Goal: Transaction & Acquisition: Purchase product/service

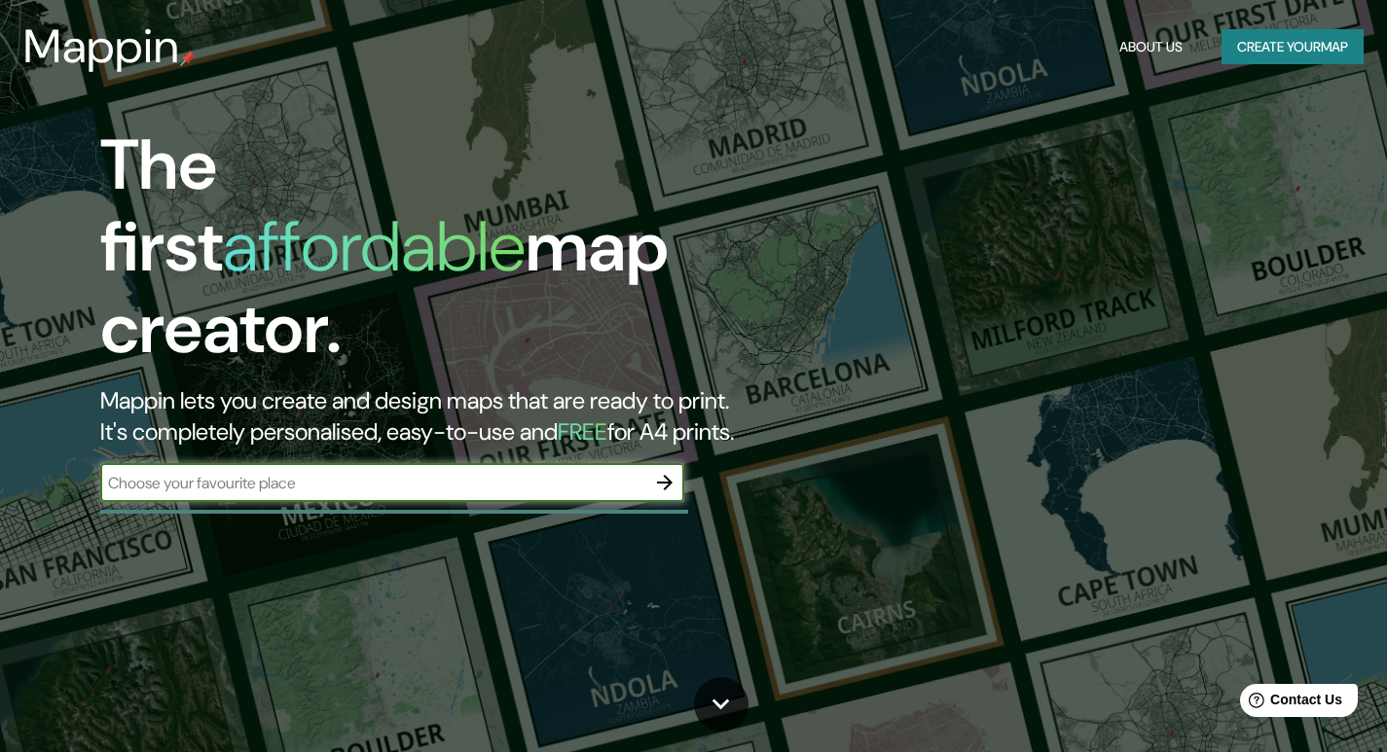
paste input "[GEOGRAPHIC_DATA]"
type input "[GEOGRAPHIC_DATA]"
click at [666, 475] on icon "button" at bounding box center [665, 483] width 16 height 16
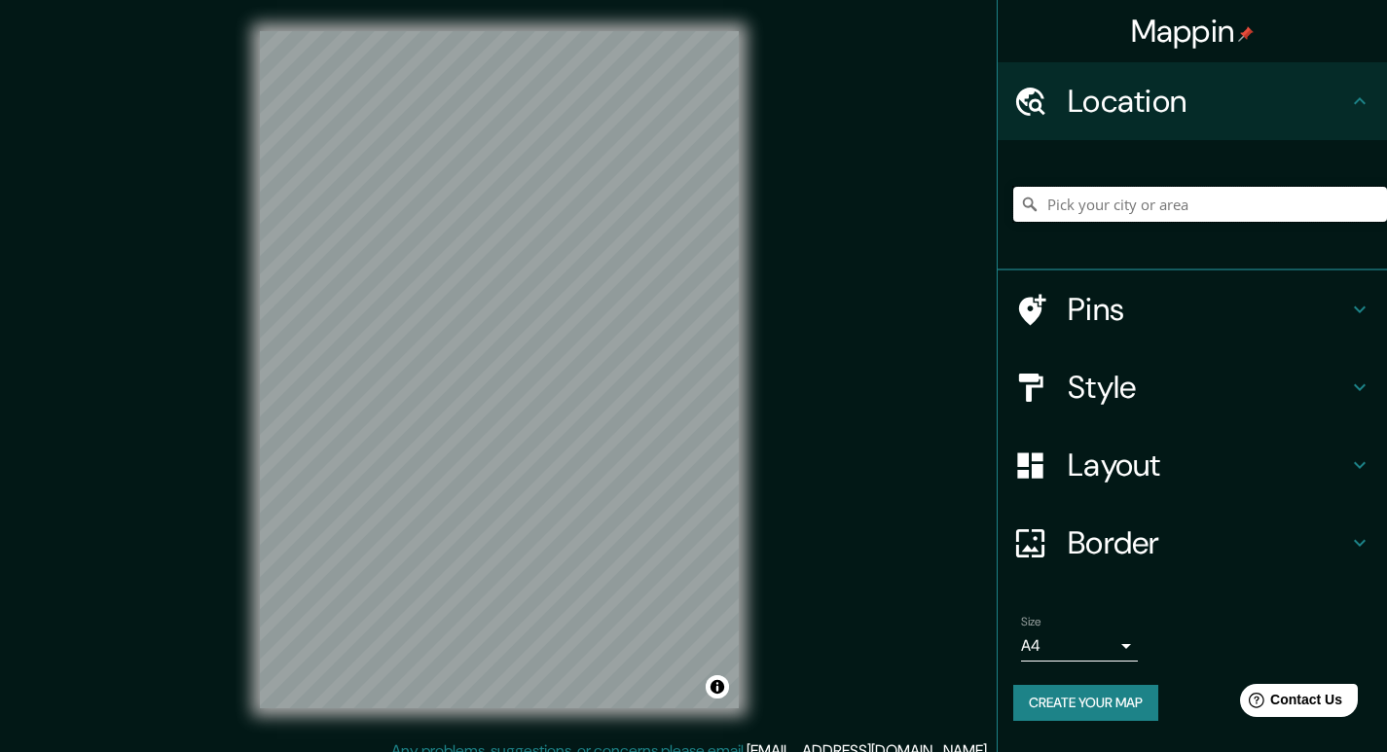
click at [1200, 201] on input "Pick your city or area" at bounding box center [1200, 204] width 374 height 35
paste input "[GEOGRAPHIC_DATA]"
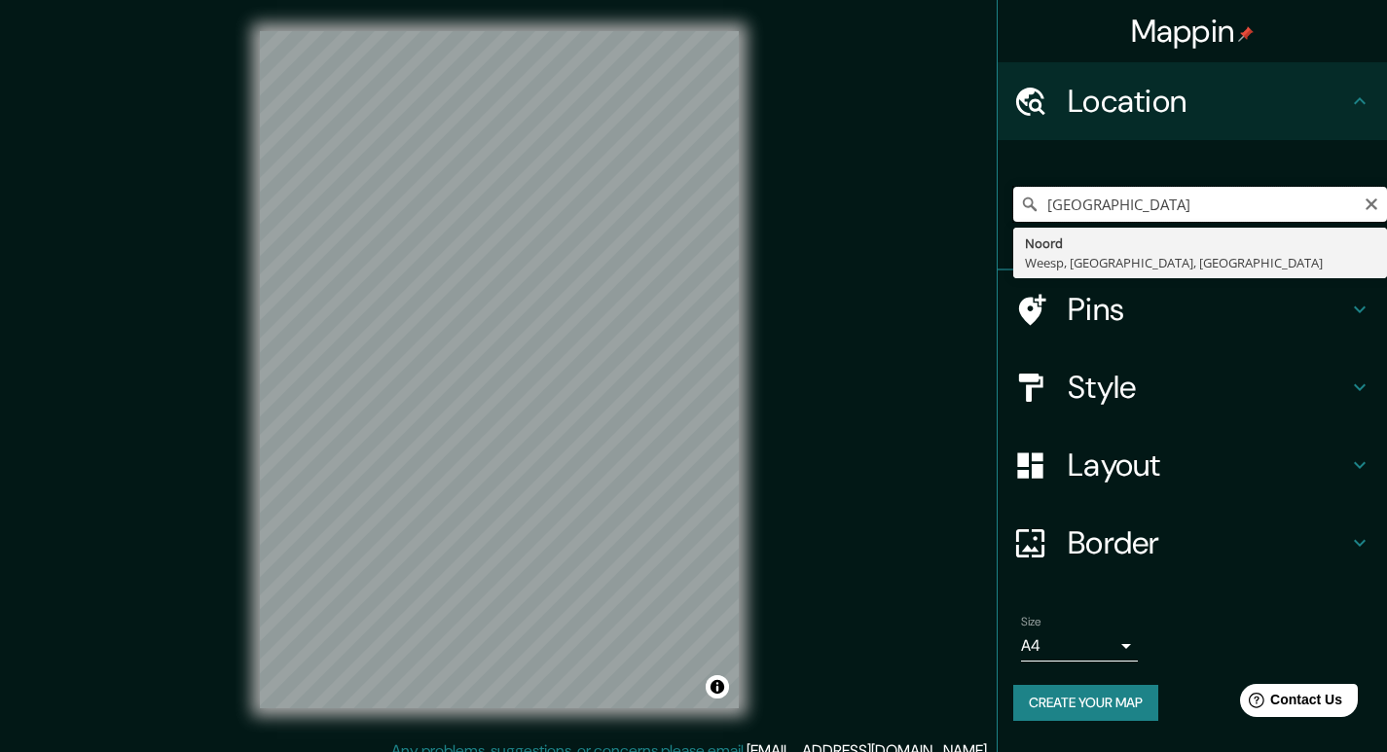
type input "[GEOGRAPHIC_DATA]"
click at [913, 259] on div "Mappin Location [GEOGRAPHIC_DATA] [GEOGRAPHIC_DATA], [GEOGRAPHIC_DATA], [GEOGRA…" at bounding box center [693, 385] width 1387 height 771
click at [1167, 205] on input "[GEOGRAPHIC_DATA]" at bounding box center [1200, 204] width 374 height 35
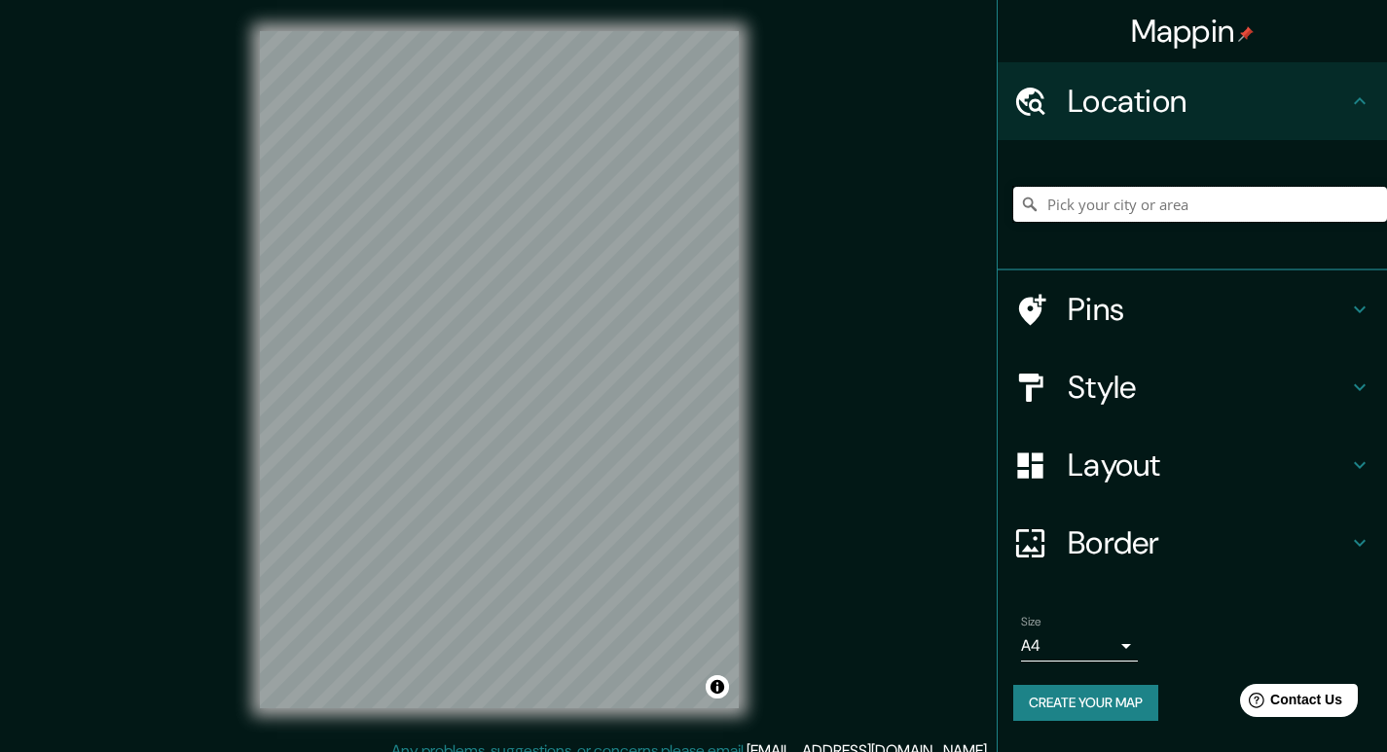
paste input "[GEOGRAPHIC_DATA]"
click at [1157, 314] on h4 "Pins" at bounding box center [1207, 309] width 280 height 39
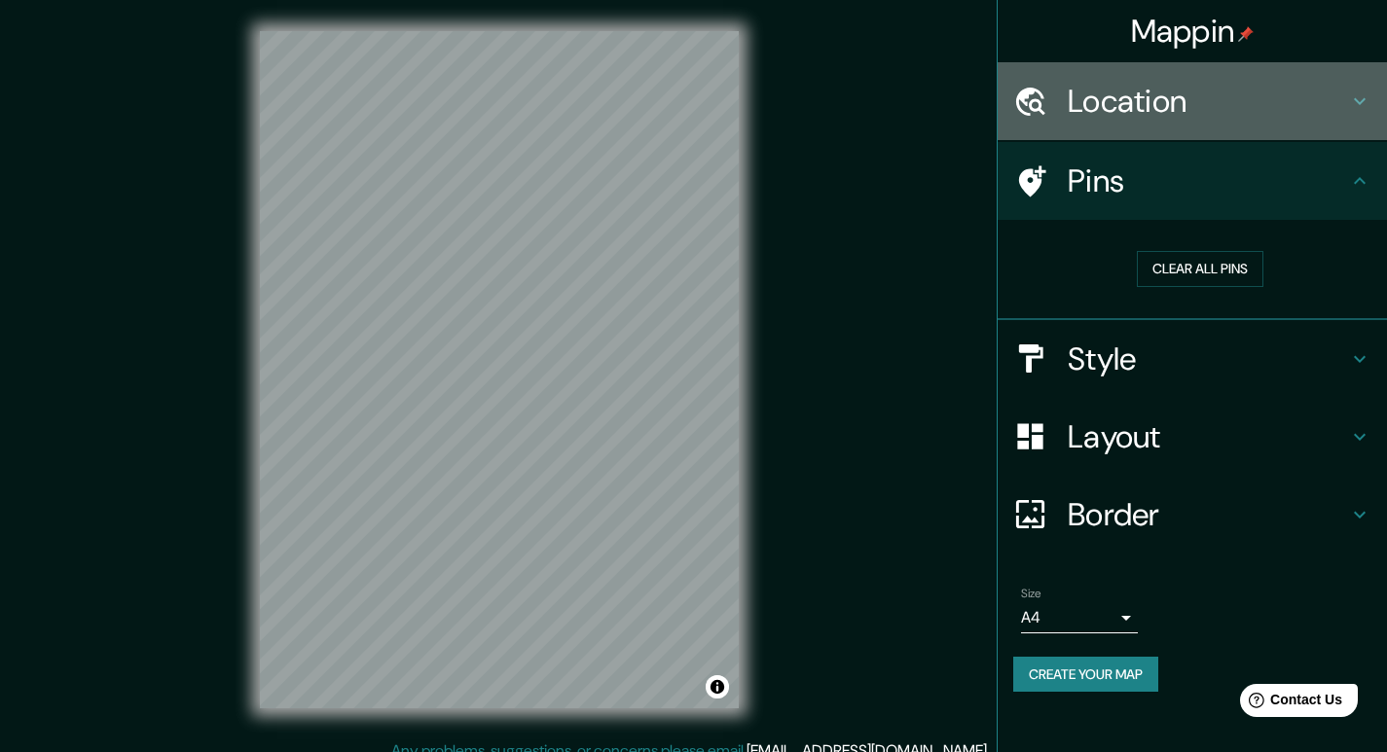
click at [1240, 110] on h4 "Location" at bounding box center [1207, 101] width 280 height 39
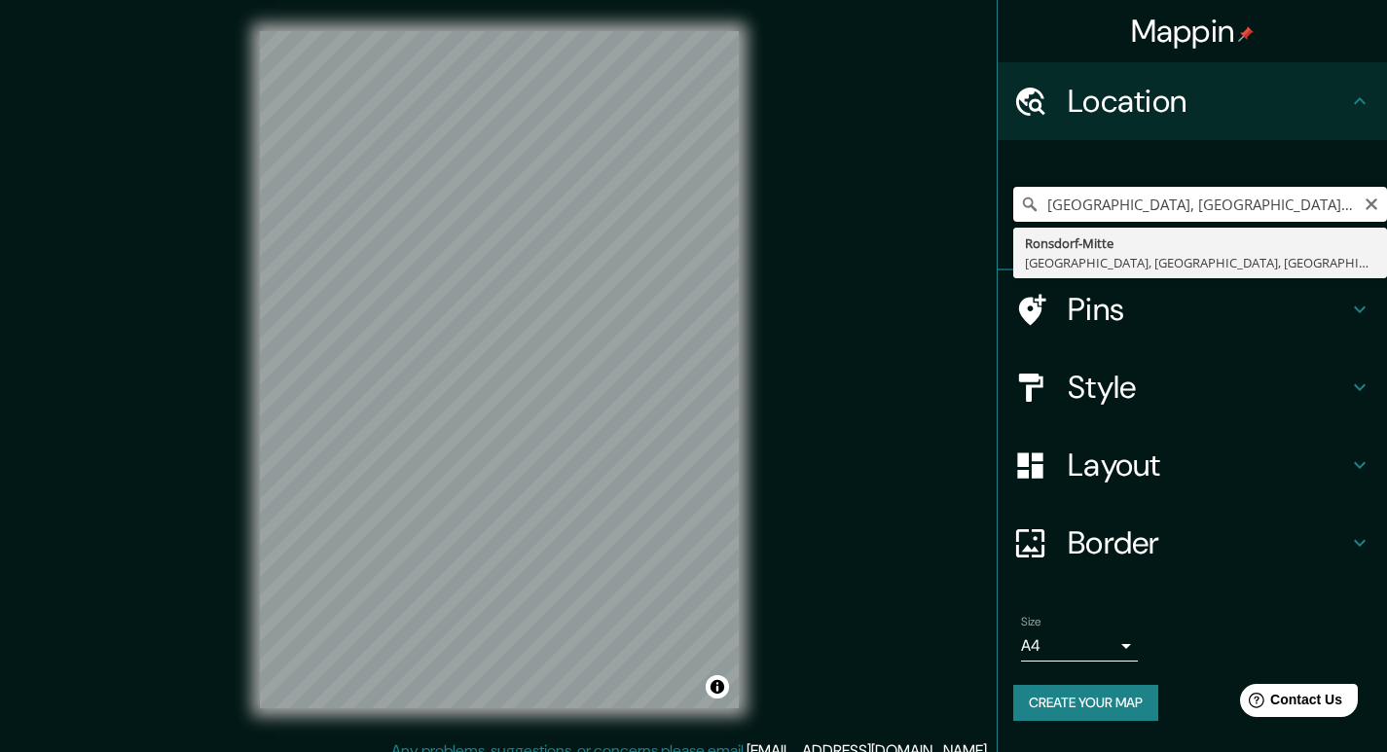
click at [1198, 201] on input "[GEOGRAPHIC_DATA], [GEOGRAPHIC_DATA], [GEOGRAPHIC_DATA], [GEOGRAPHIC_DATA]" at bounding box center [1200, 204] width 374 height 35
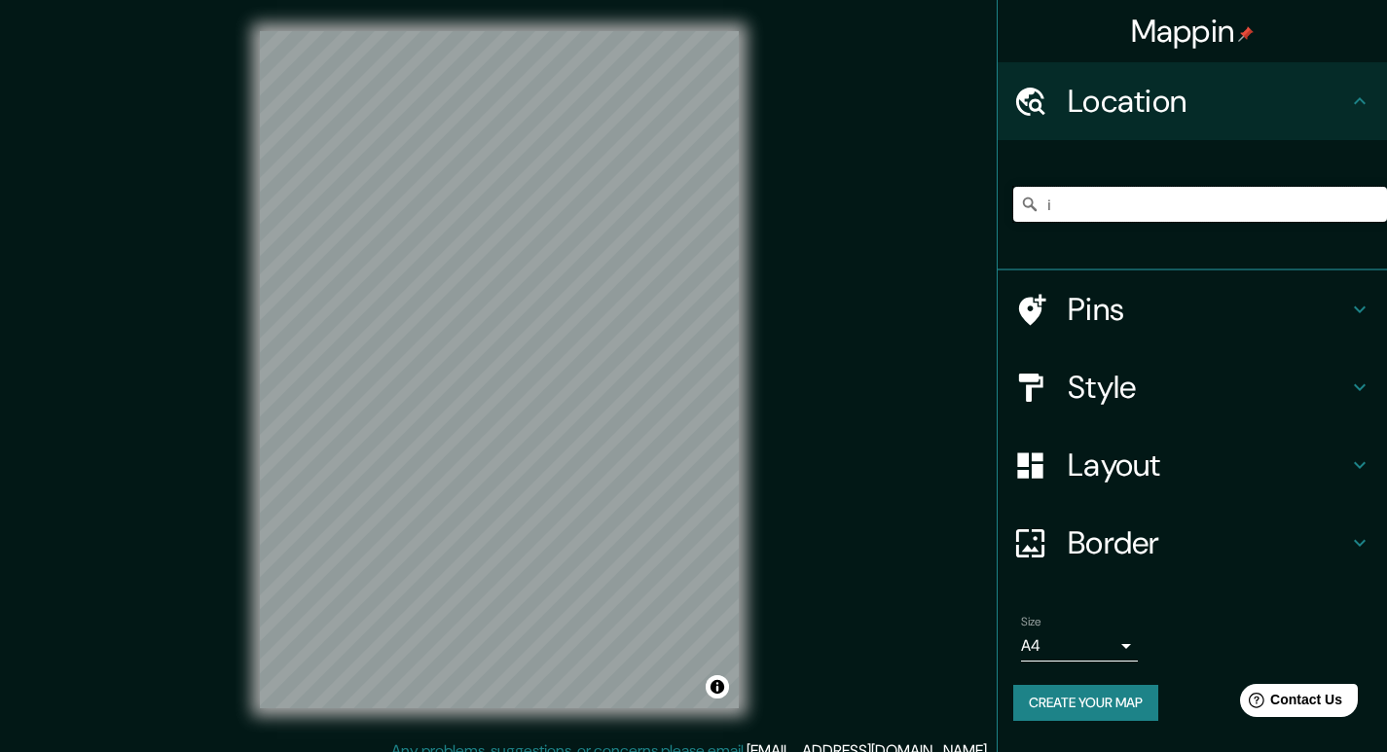
type input "i"
paste input "15 Av. Manantiales [GEOGRAPHIC_DATA], [GEOGRAPHIC_DATA]"
type input "El Tephé, [GEOGRAPHIC_DATA], [GEOGRAPHIC_DATA]"
click at [1129, 299] on h4 "Pins" at bounding box center [1207, 309] width 280 height 39
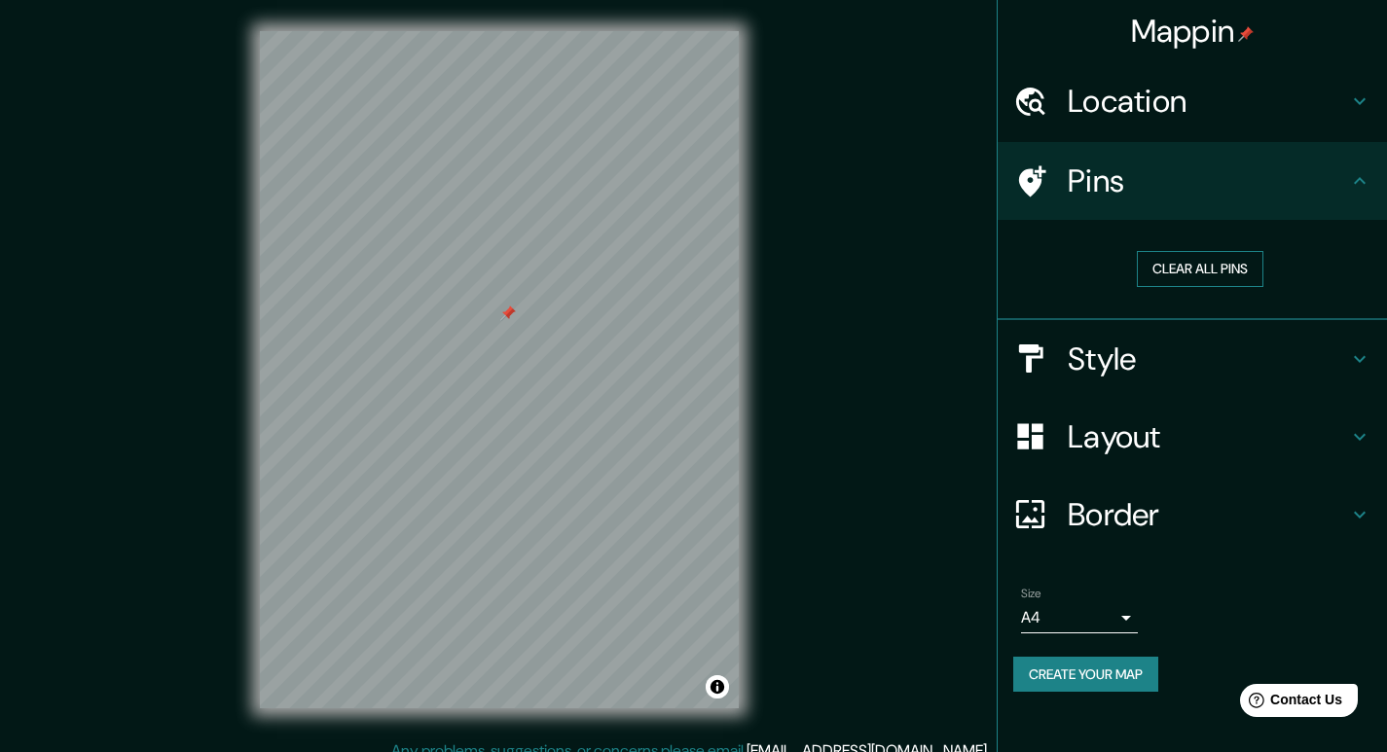
click at [1183, 277] on button "Clear all pins" at bounding box center [1199, 269] width 126 height 36
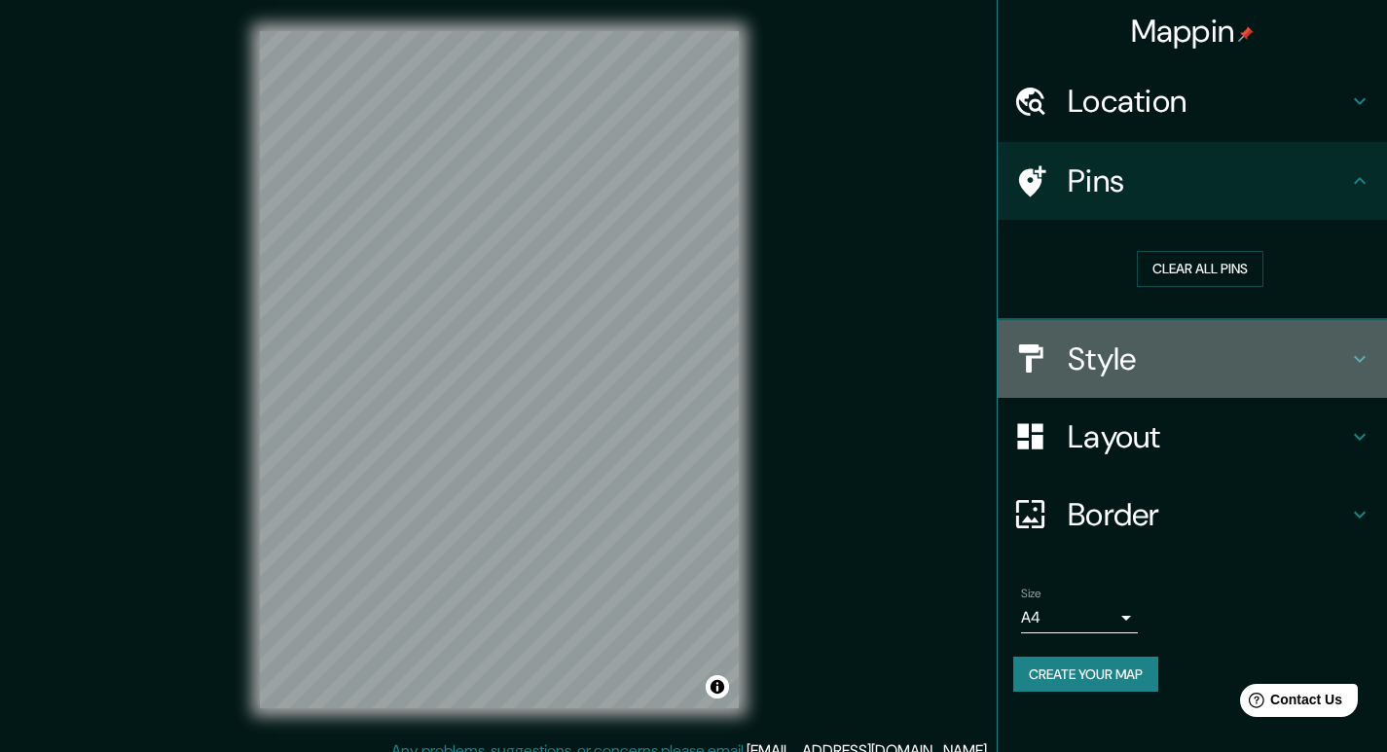
click at [1127, 369] on h4 "Style" at bounding box center [1207, 359] width 280 height 39
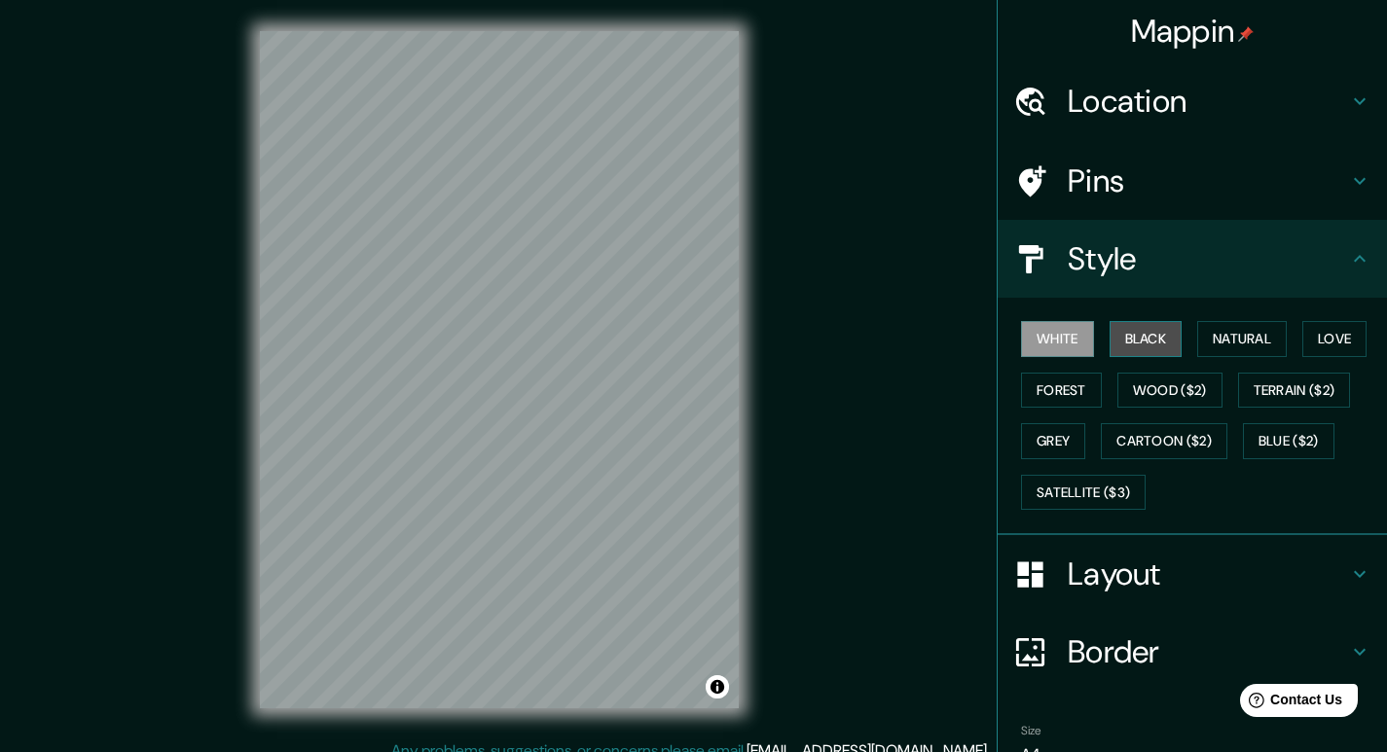
click at [1144, 332] on button "Black" at bounding box center [1145, 339] width 73 height 36
click at [1206, 341] on button "Natural" at bounding box center [1242, 339] width 90 height 36
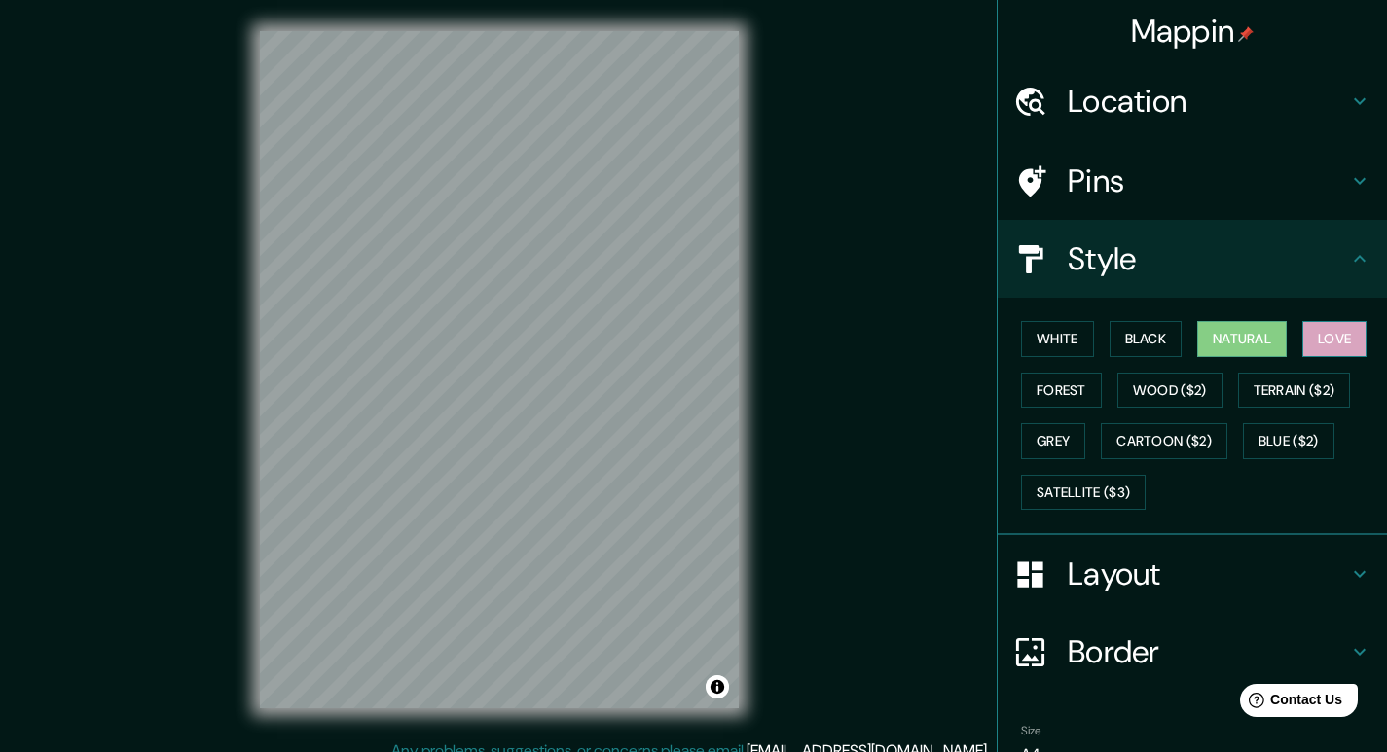
click at [1327, 342] on button "Love" at bounding box center [1334, 339] width 64 height 36
click at [1029, 388] on button "Forest" at bounding box center [1061, 391] width 81 height 36
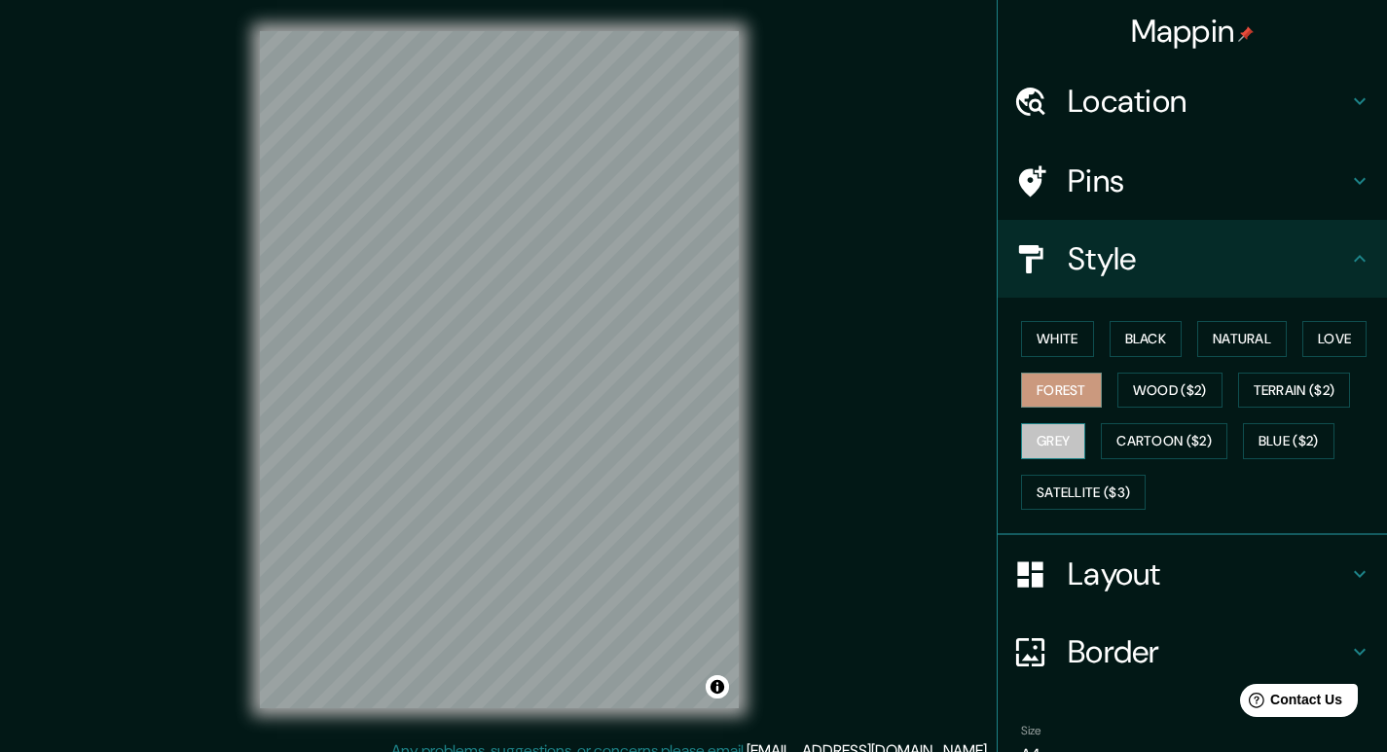
click at [1054, 433] on button "Grey" at bounding box center [1053, 441] width 64 height 36
click at [1135, 586] on h4 "Layout" at bounding box center [1207, 574] width 280 height 39
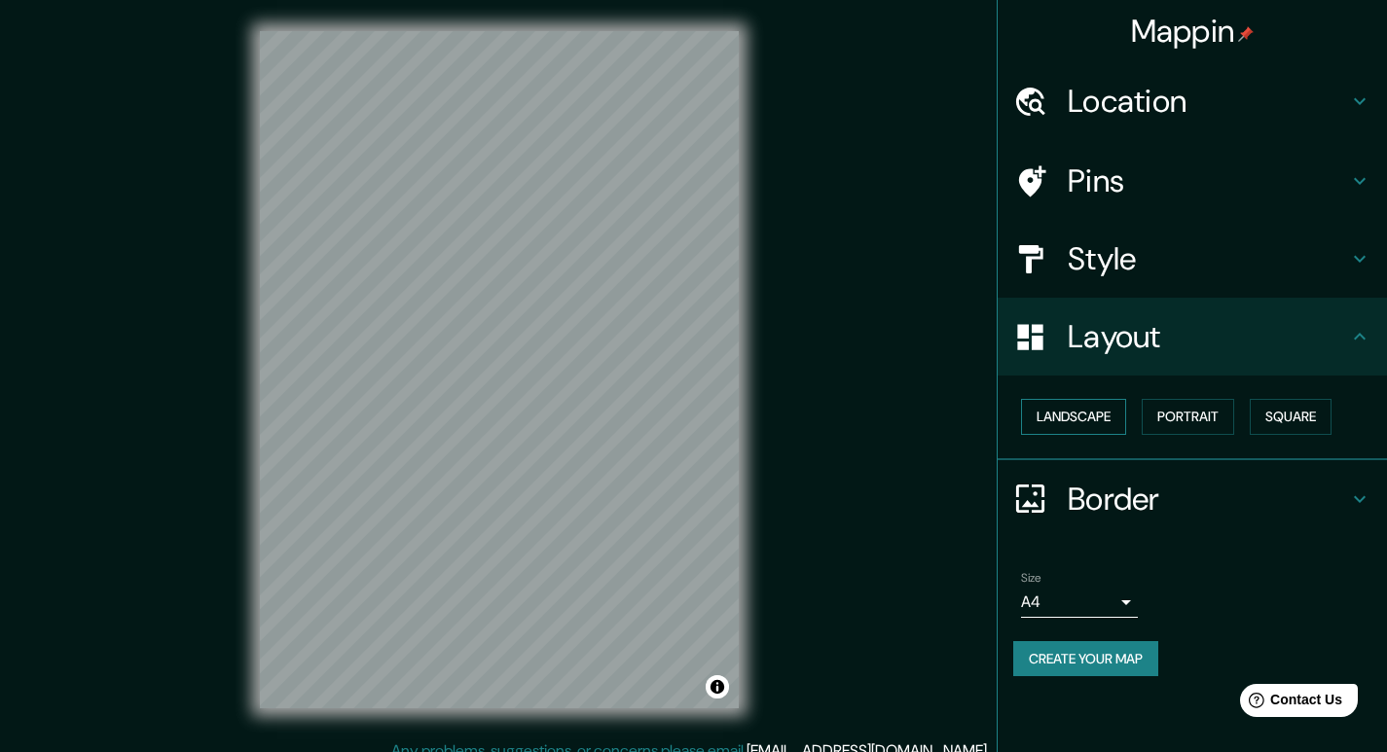
click at [1090, 417] on button "Landscape" at bounding box center [1073, 417] width 105 height 36
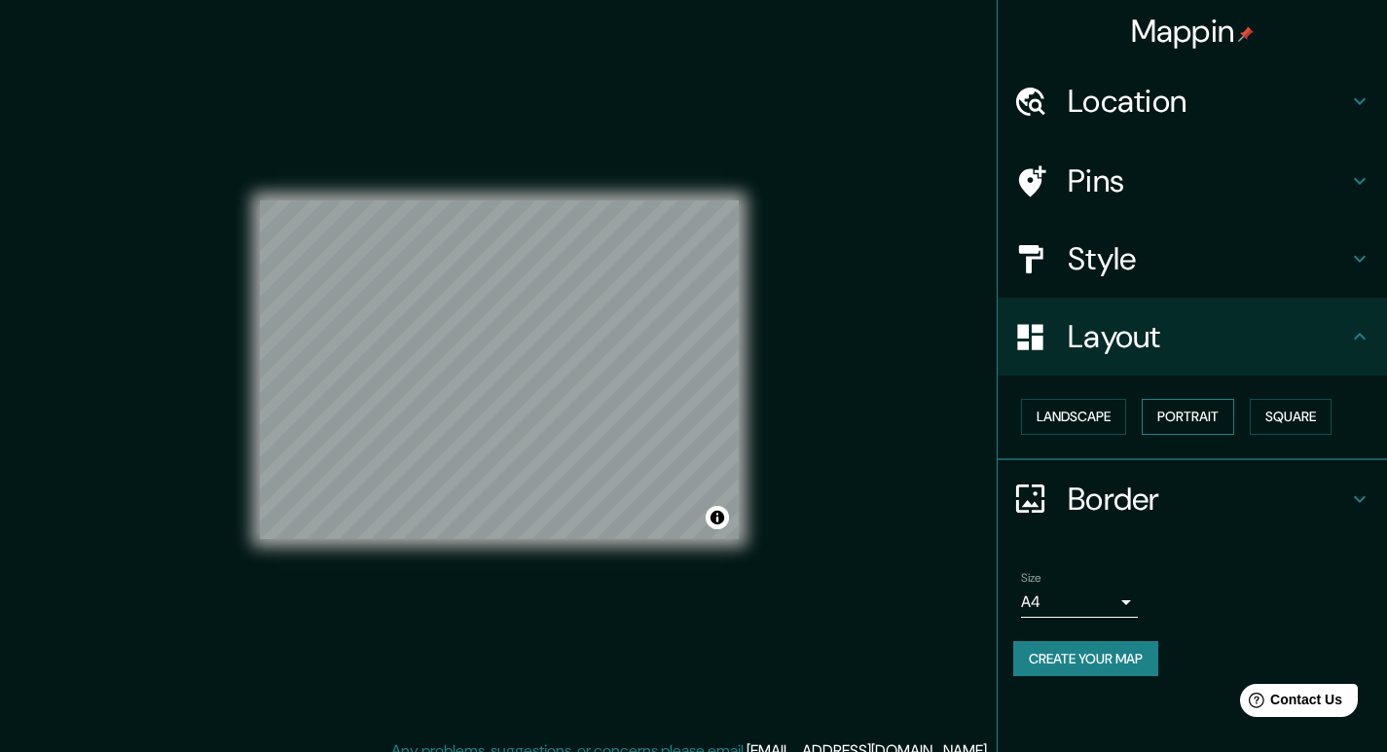
click at [1170, 414] on button "Portrait" at bounding box center [1187, 417] width 92 height 36
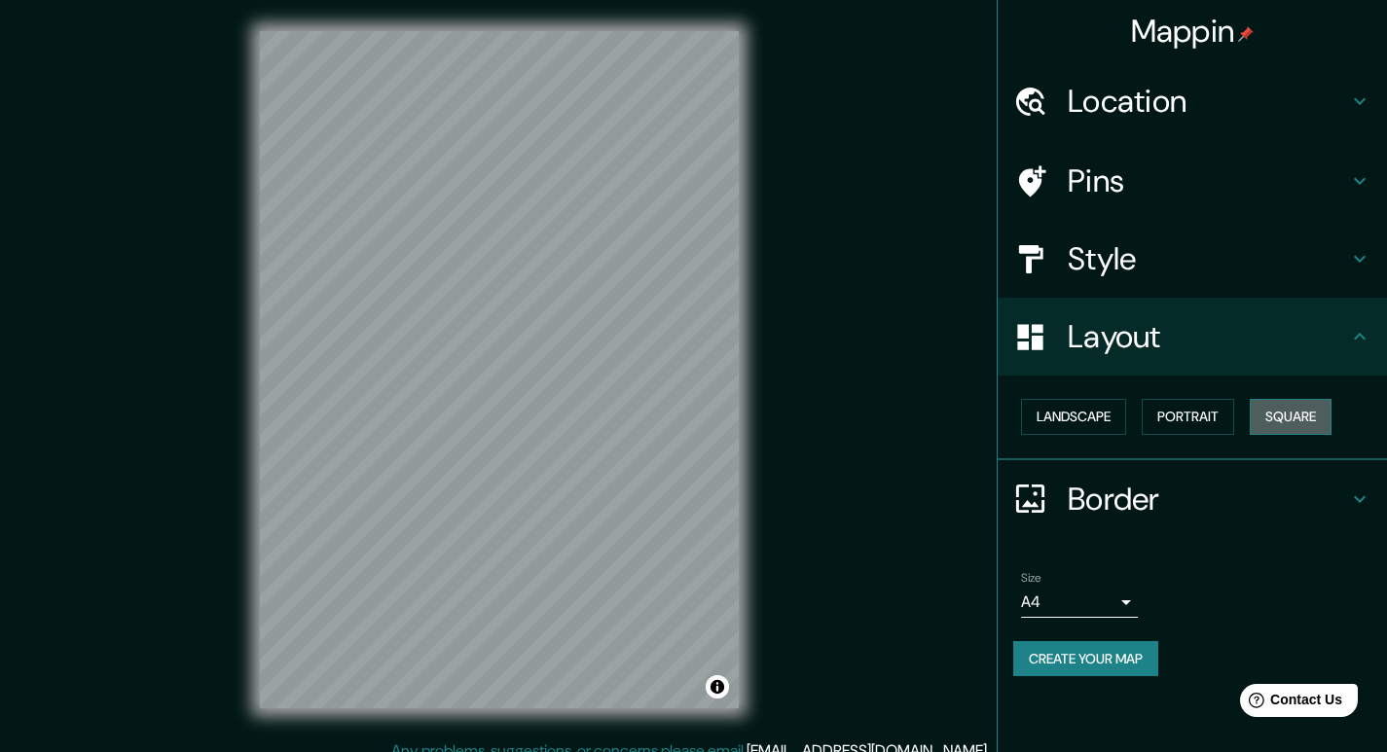
click at [1257, 416] on button "Square" at bounding box center [1290, 417] width 82 height 36
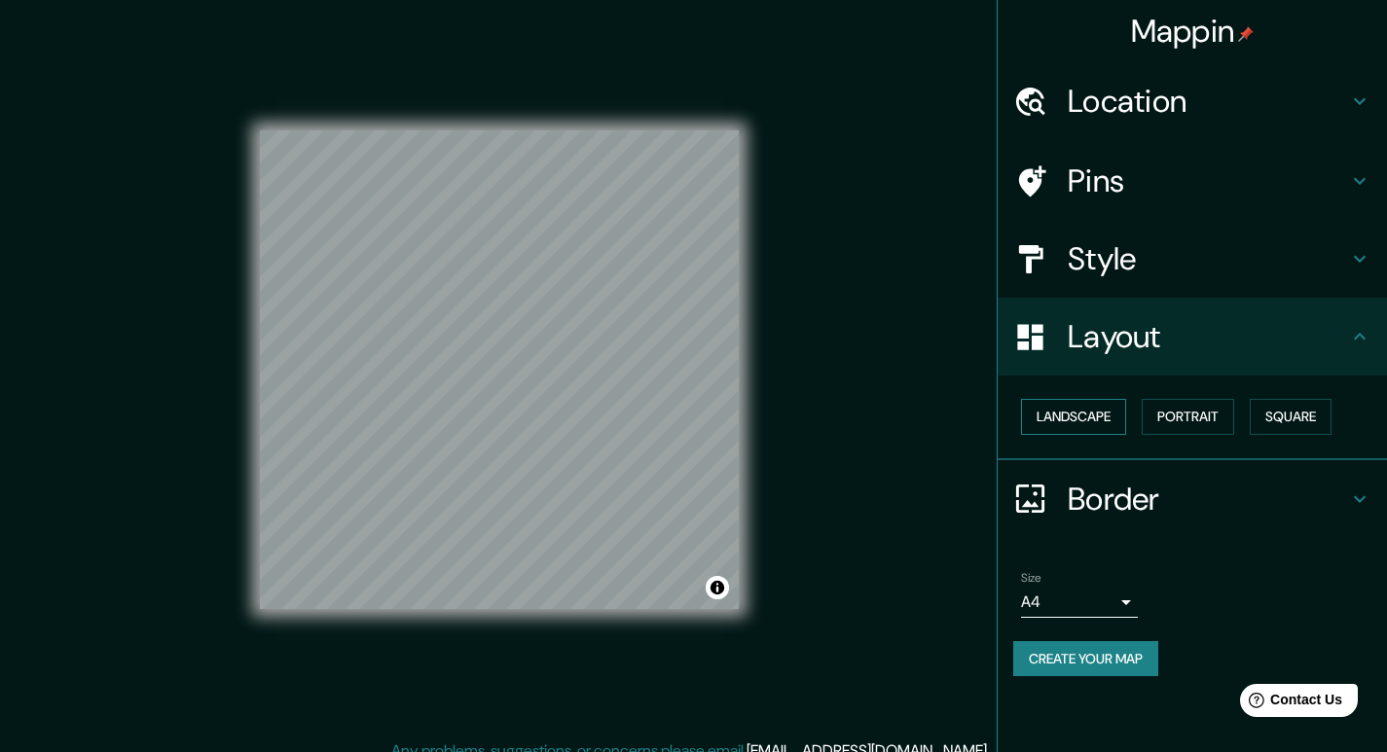
click at [1120, 410] on button "Landscape" at bounding box center [1073, 417] width 105 height 36
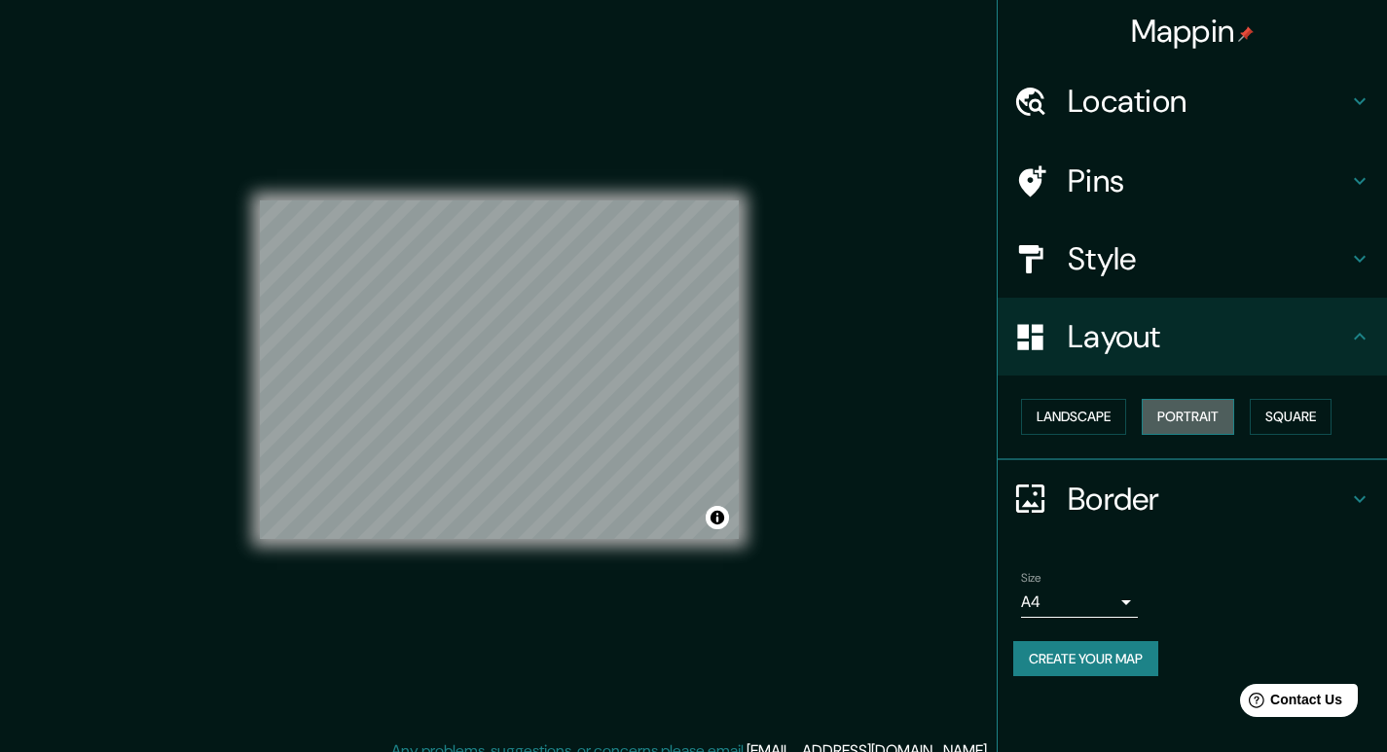
click at [1179, 412] on button "Portrait" at bounding box center [1187, 417] width 92 height 36
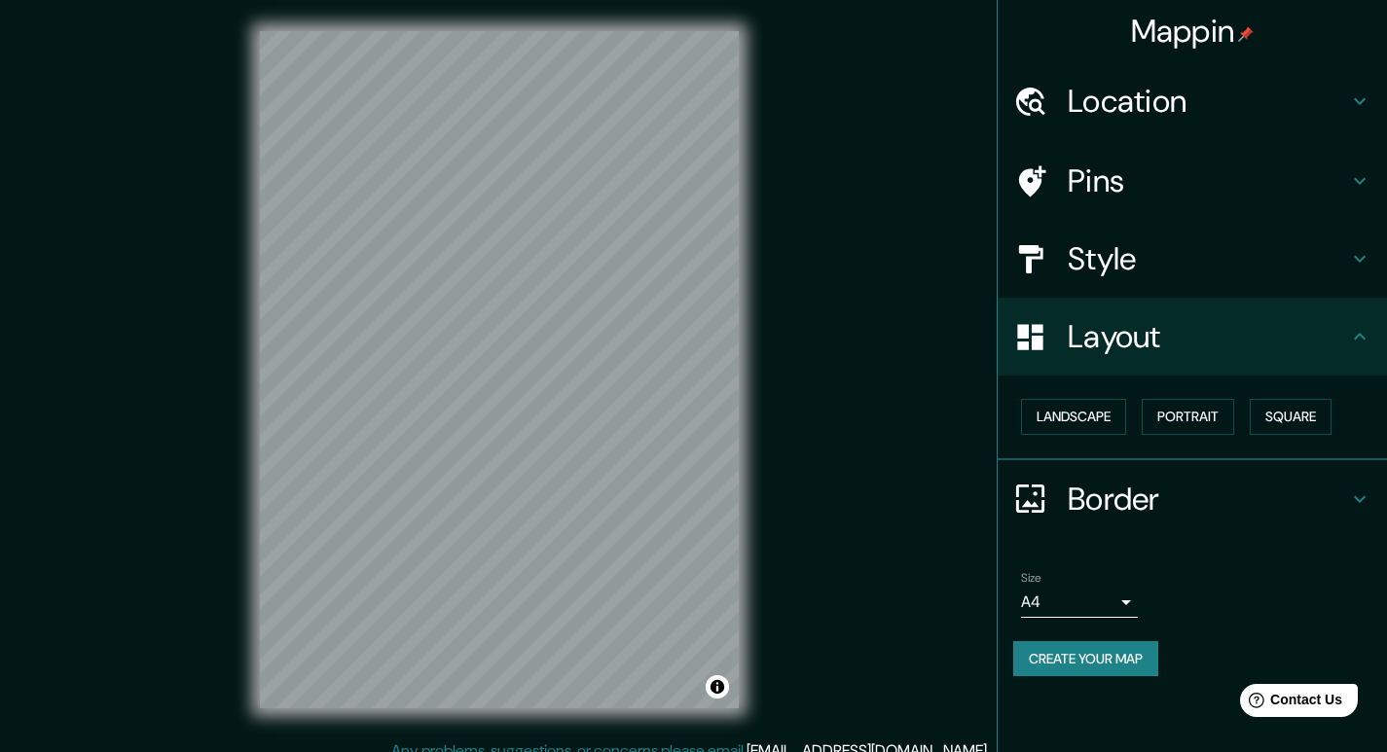
click at [1192, 259] on h4 "Style" at bounding box center [1207, 258] width 280 height 39
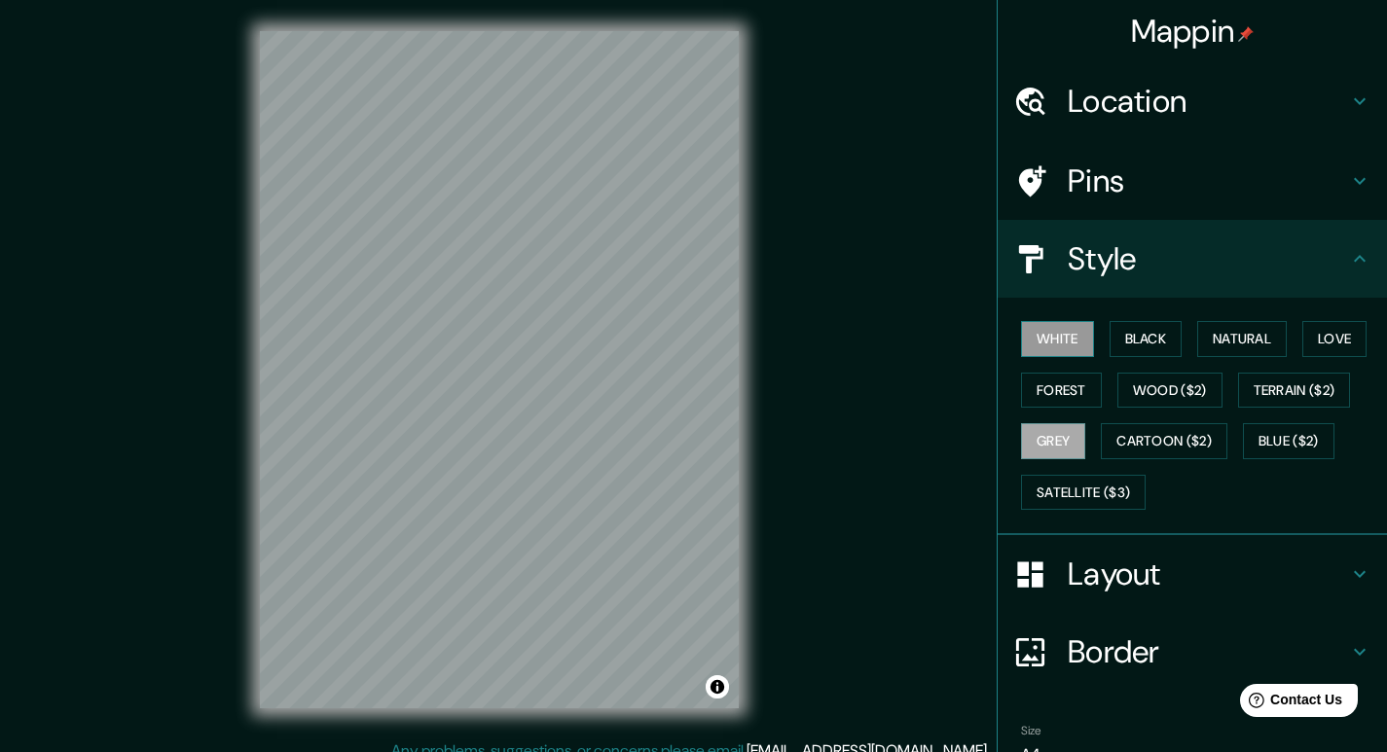
click at [1021, 336] on button "White" at bounding box center [1057, 339] width 73 height 36
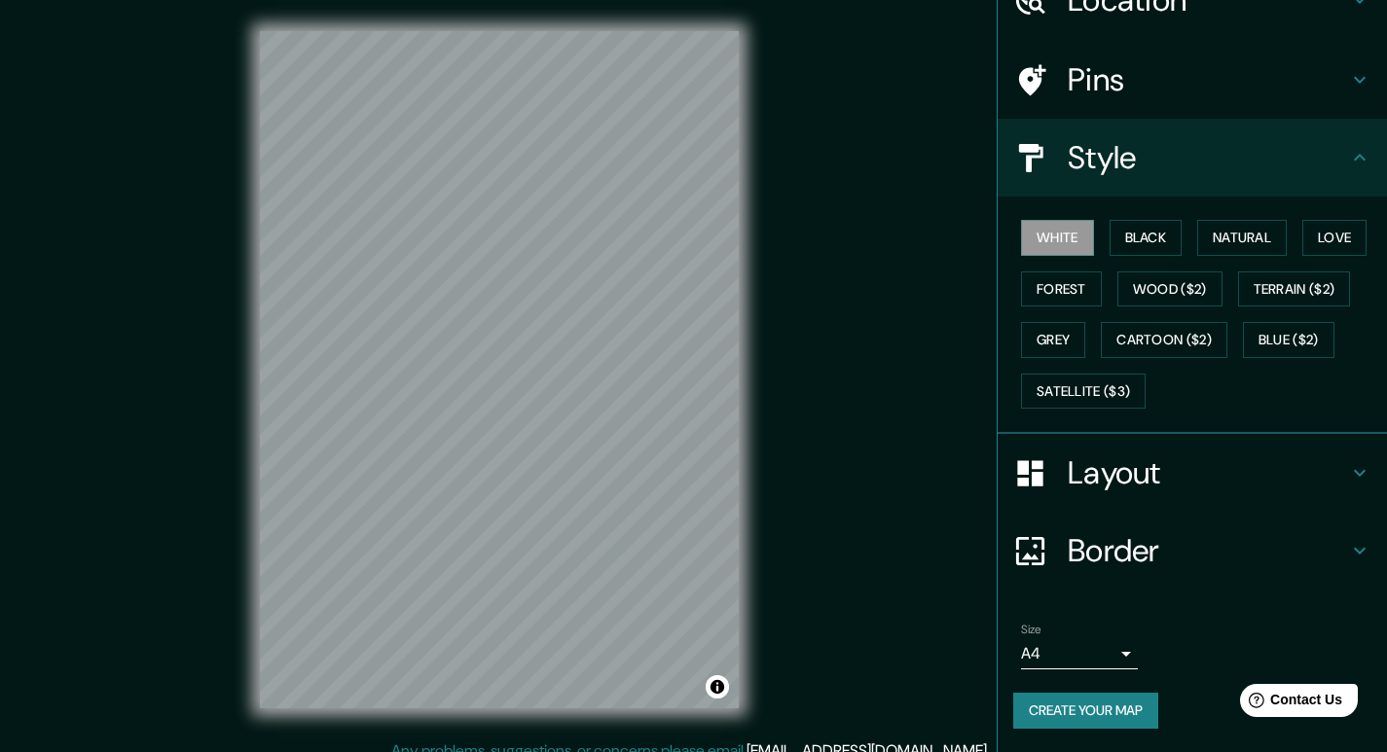
click at [1170, 535] on h4 "Border" at bounding box center [1207, 550] width 280 height 39
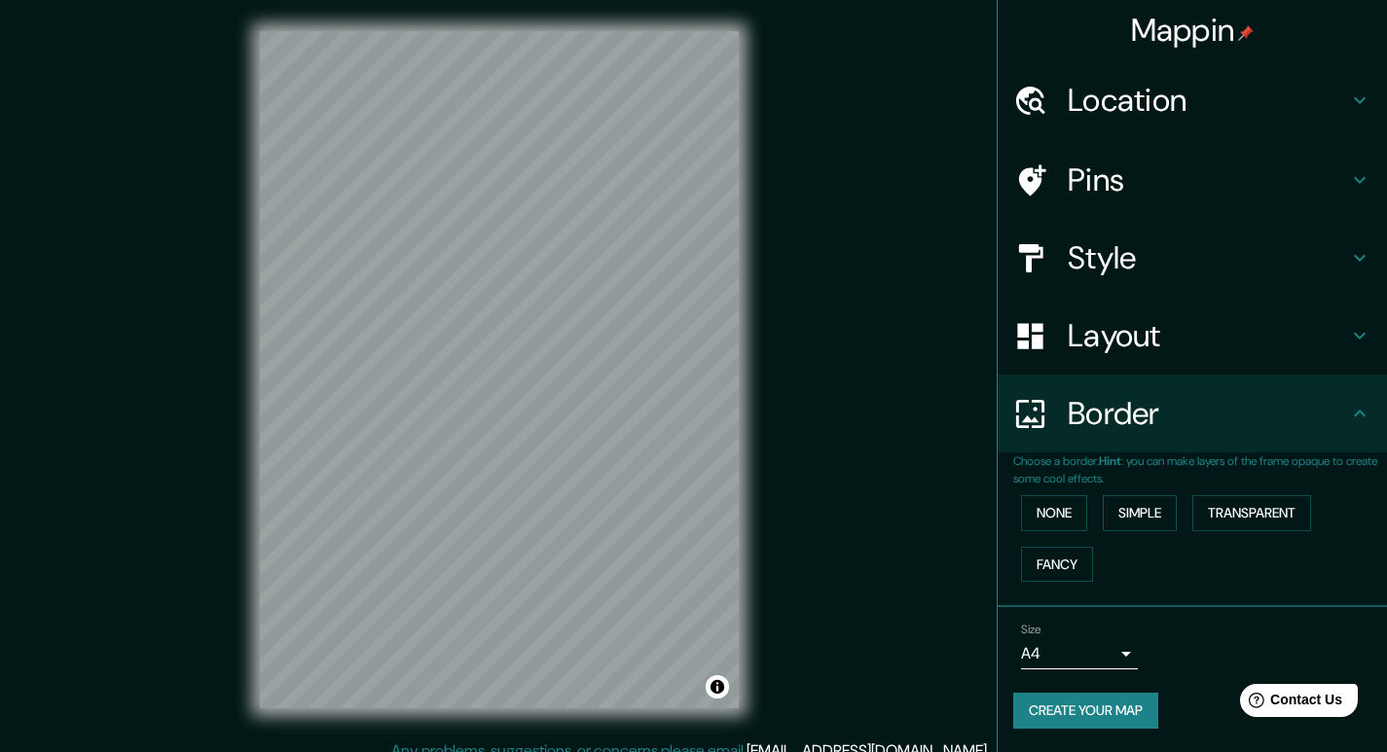
scroll to position [1, 0]
click at [1146, 513] on button "Simple" at bounding box center [1139, 513] width 74 height 36
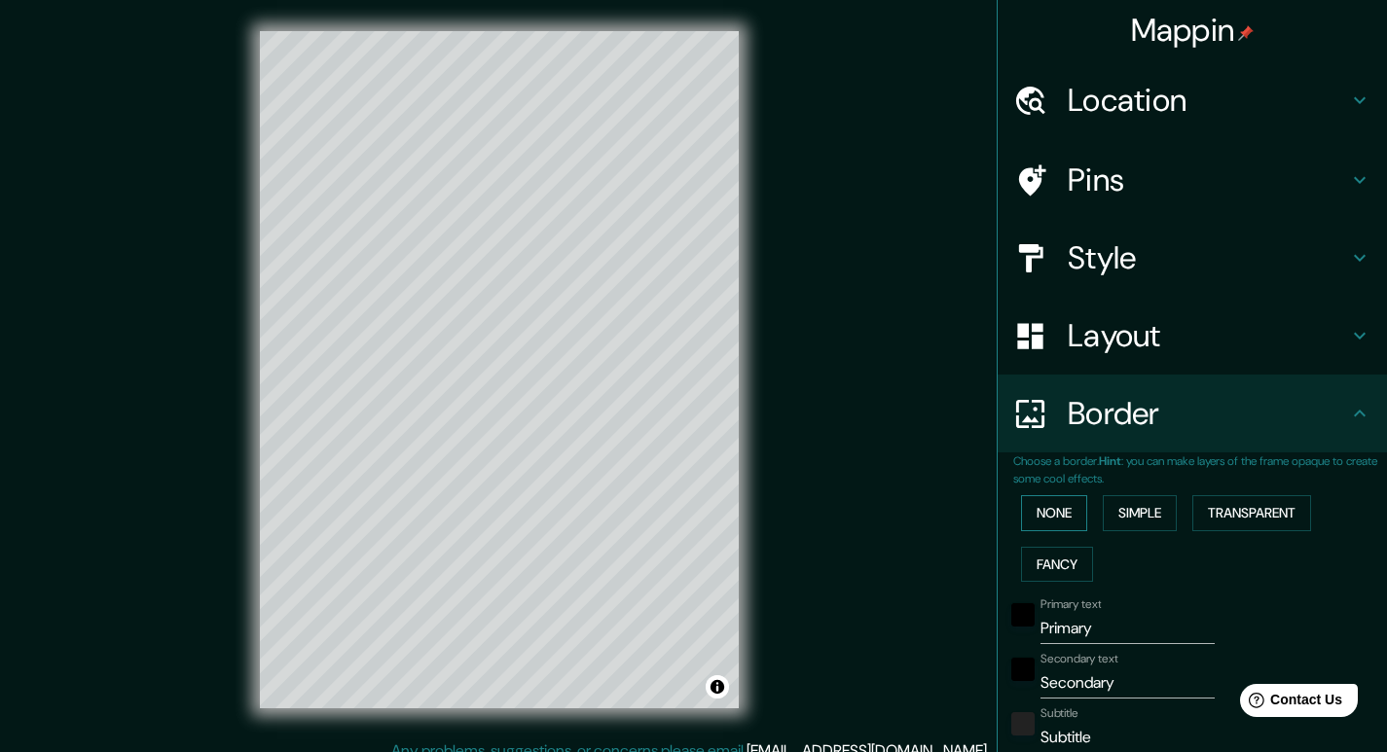
click at [1058, 510] on button "None" at bounding box center [1054, 513] width 66 height 36
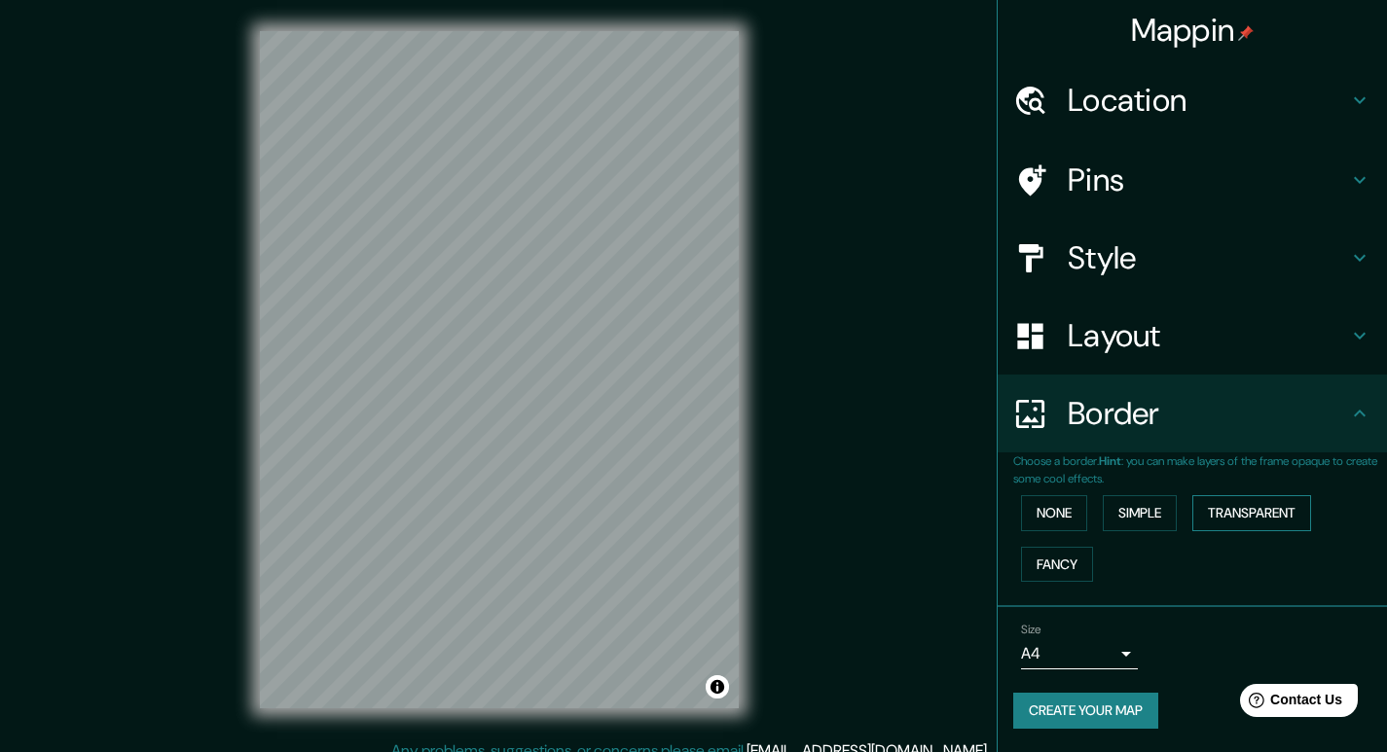
click at [1270, 508] on button "Transparent" at bounding box center [1251, 513] width 119 height 36
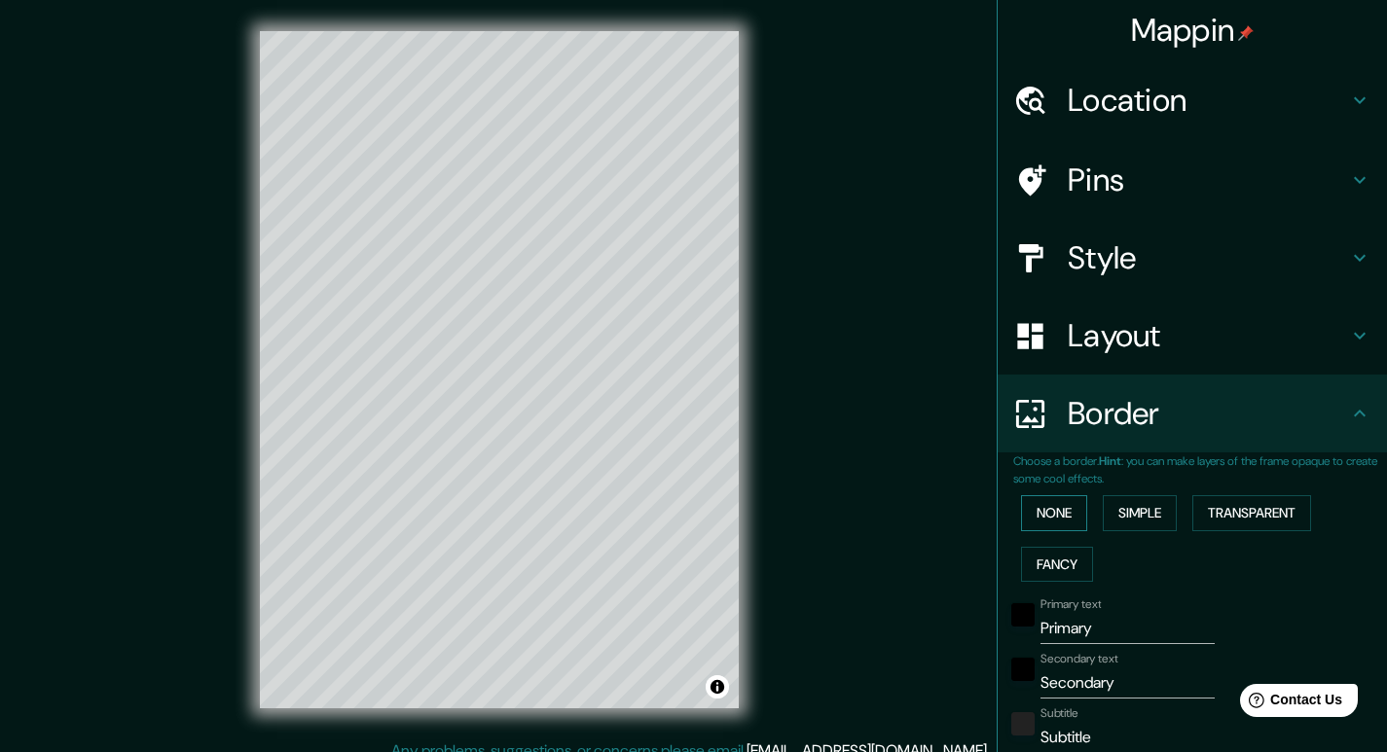
click at [1049, 510] on button "None" at bounding box center [1054, 513] width 66 height 36
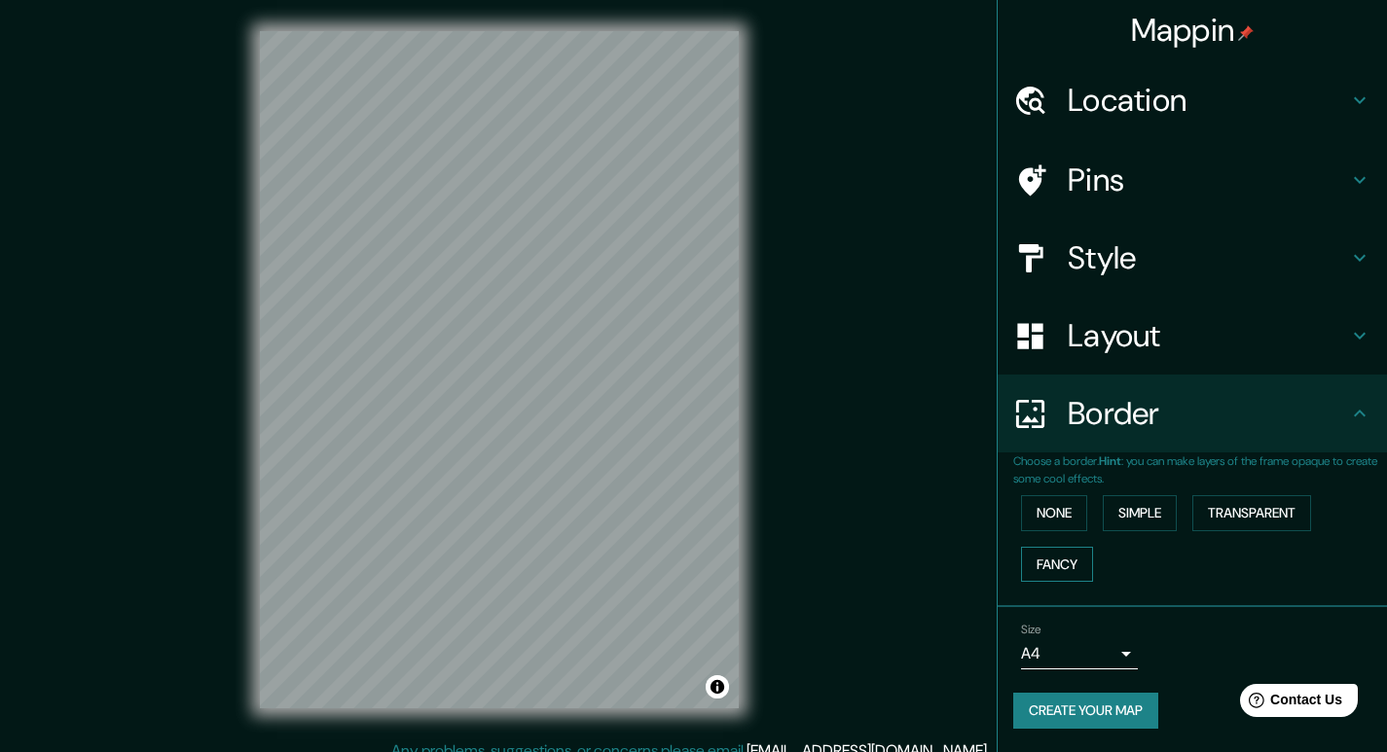
click at [1040, 567] on button "Fancy" at bounding box center [1057, 565] width 72 height 36
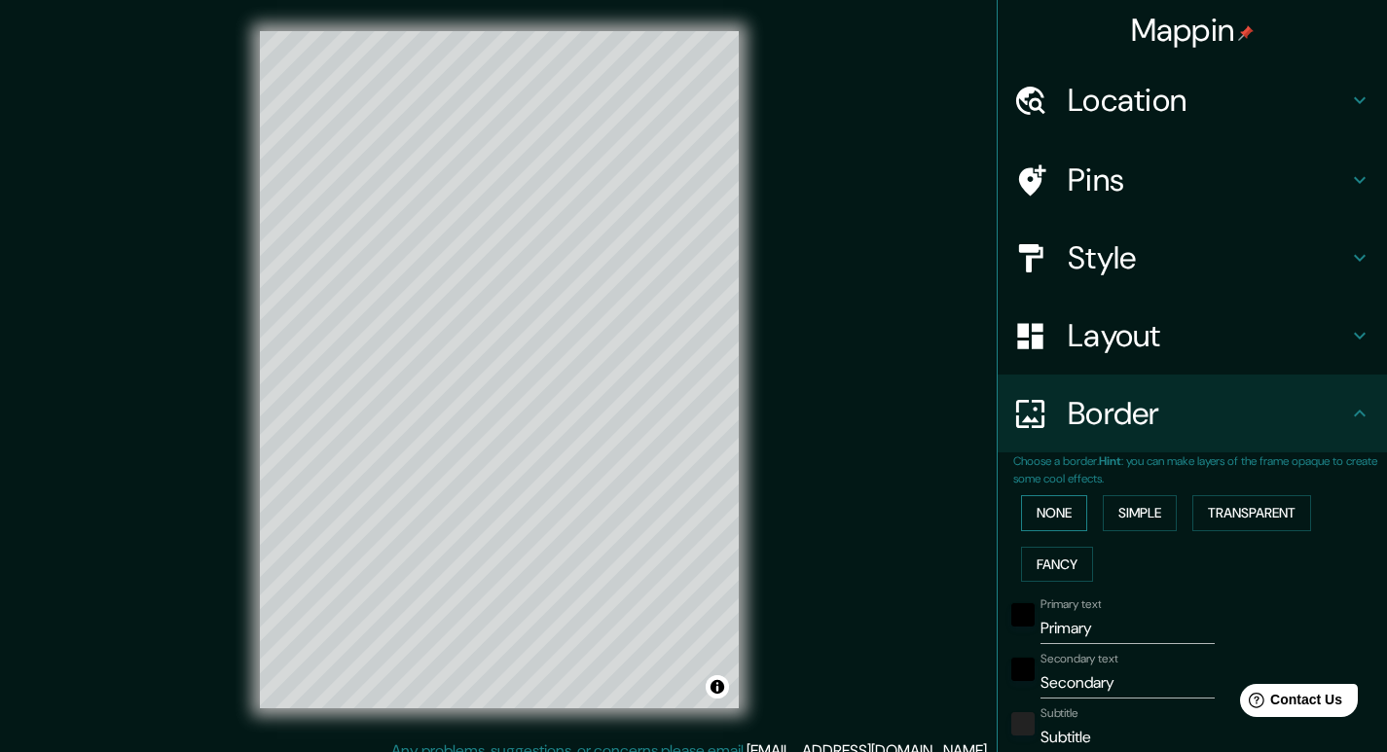
click at [1046, 518] on button "None" at bounding box center [1054, 513] width 66 height 36
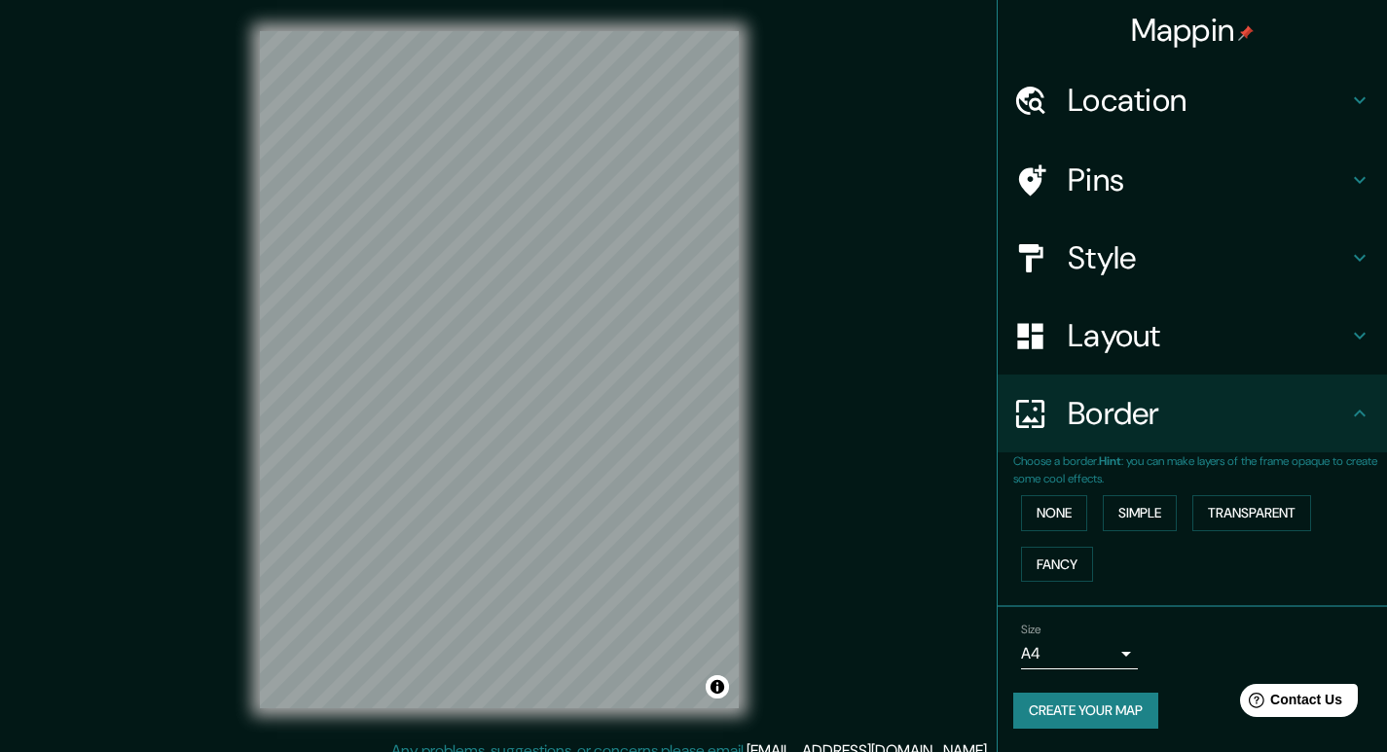
click at [1187, 331] on h4 "Layout" at bounding box center [1207, 335] width 280 height 39
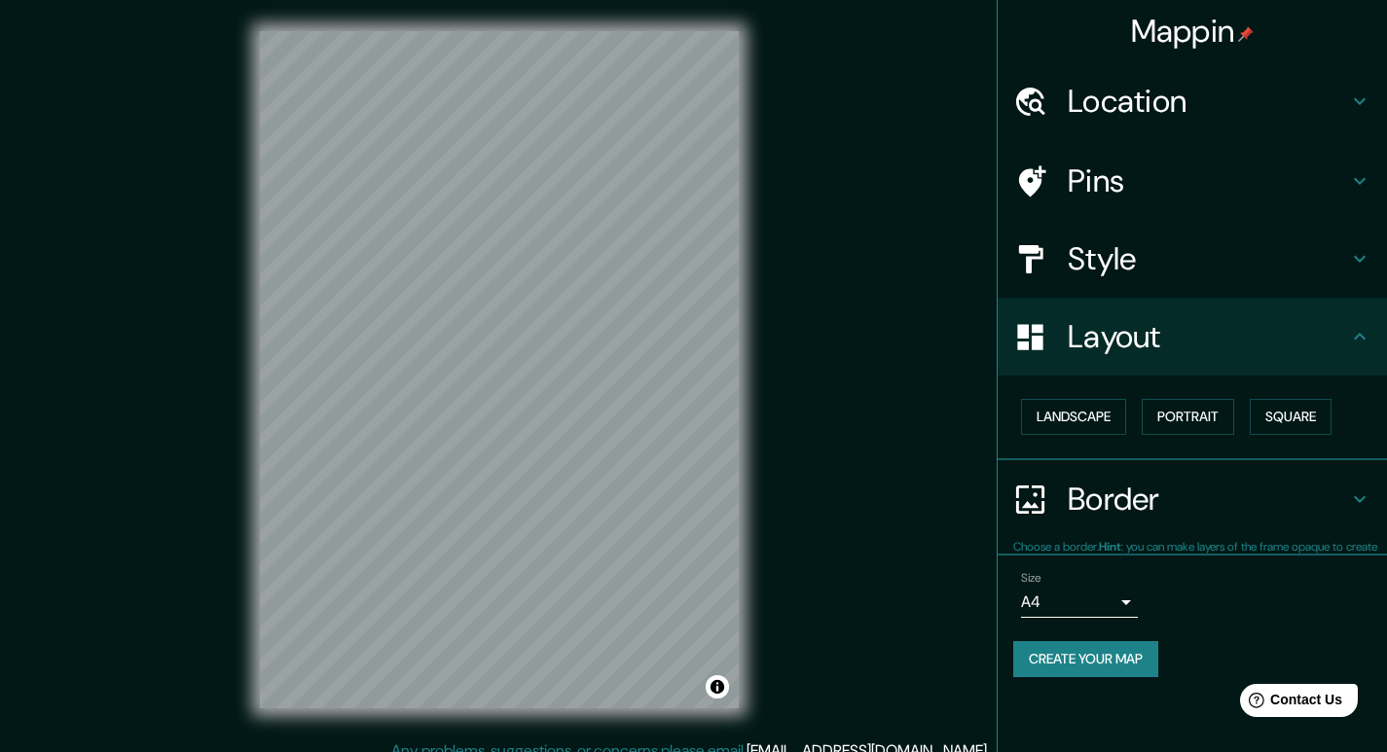
scroll to position [0, 0]
click at [1297, 412] on button "Square" at bounding box center [1290, 417] width 82 height 36
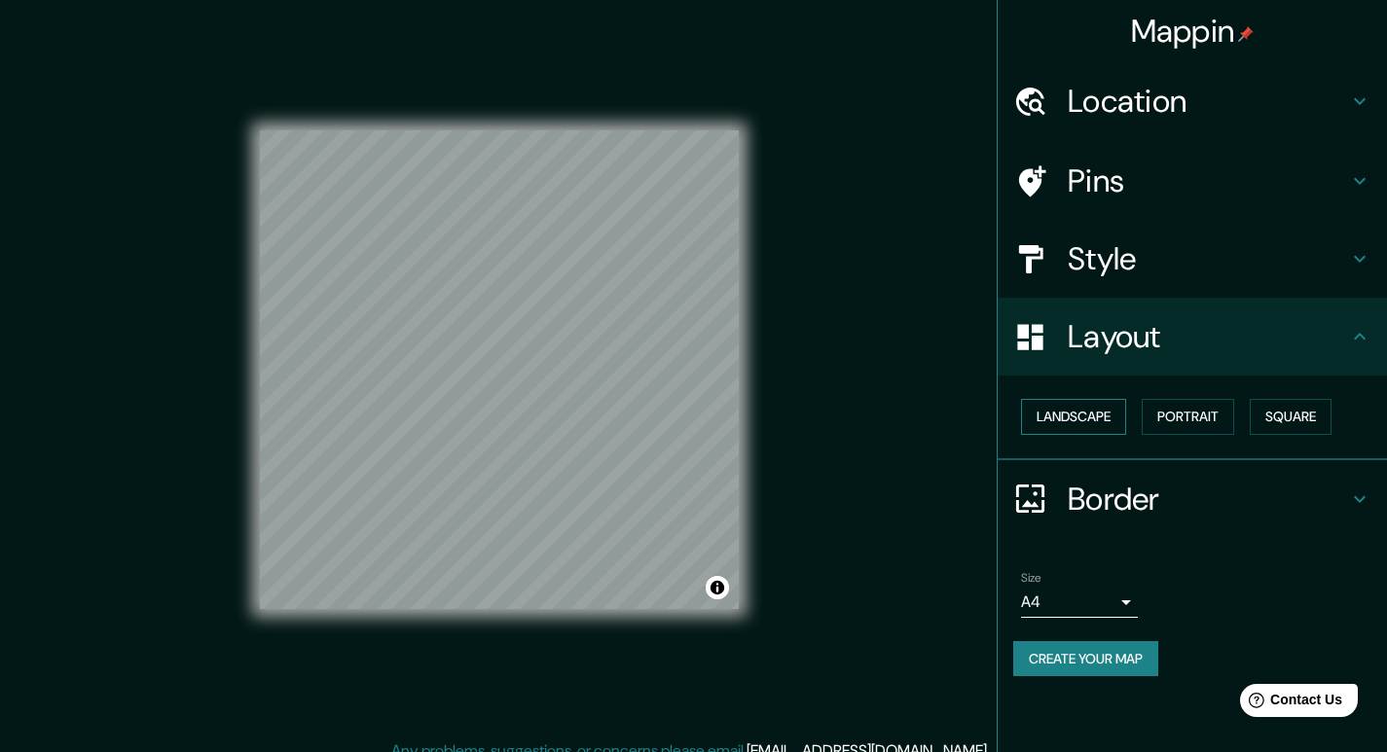
click at [1106, 419] on button "Landscape" at bounding box center [1073, 417] width 105 height 36
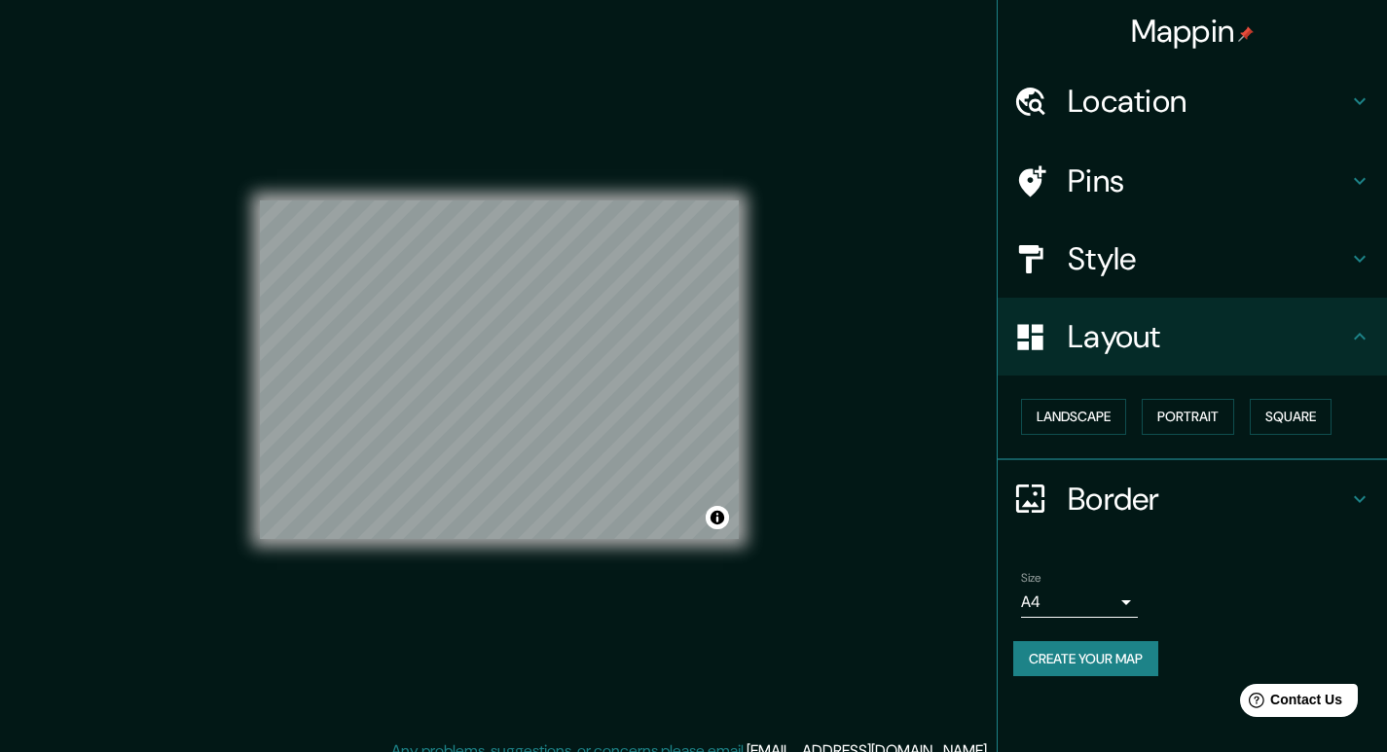
scroll to position [18, 0]
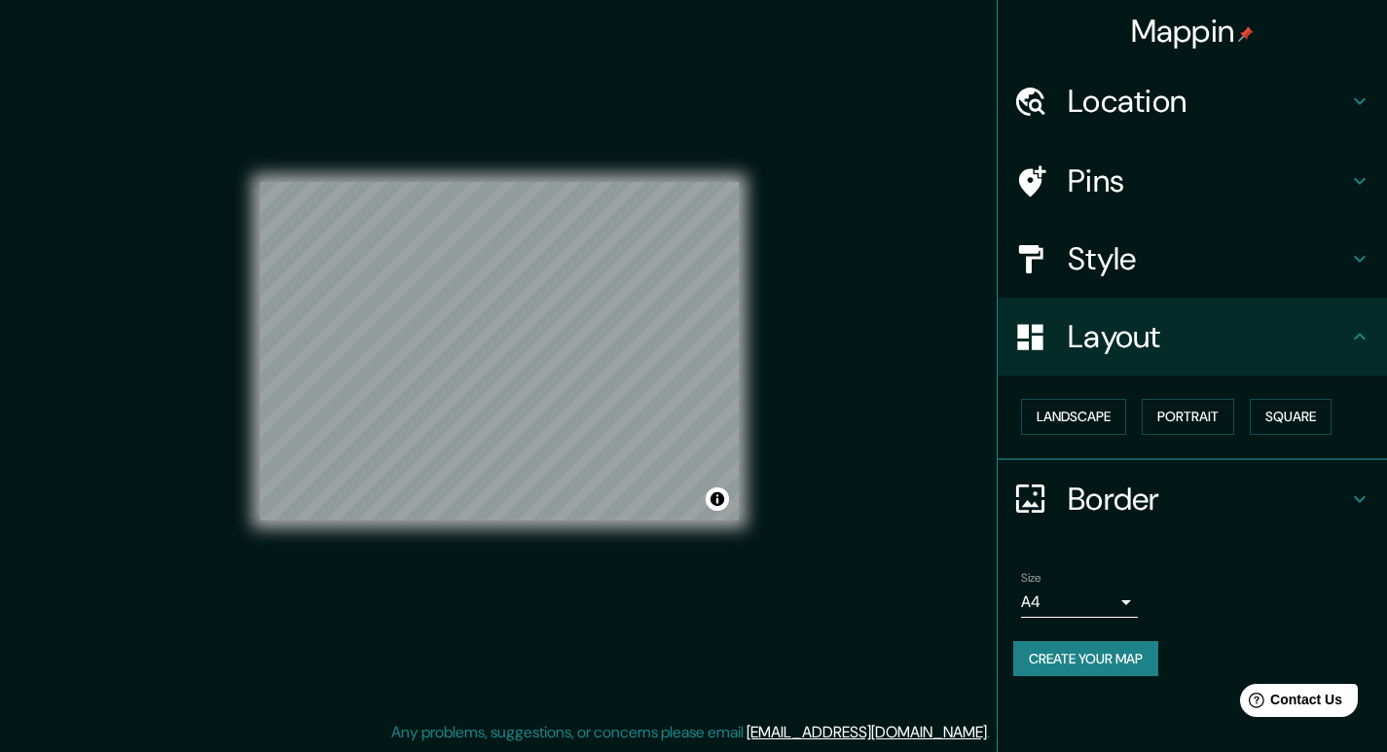
click at [1172, 199] on h4 "Pins" at bounding box center [1207, 181] width 280 height 39
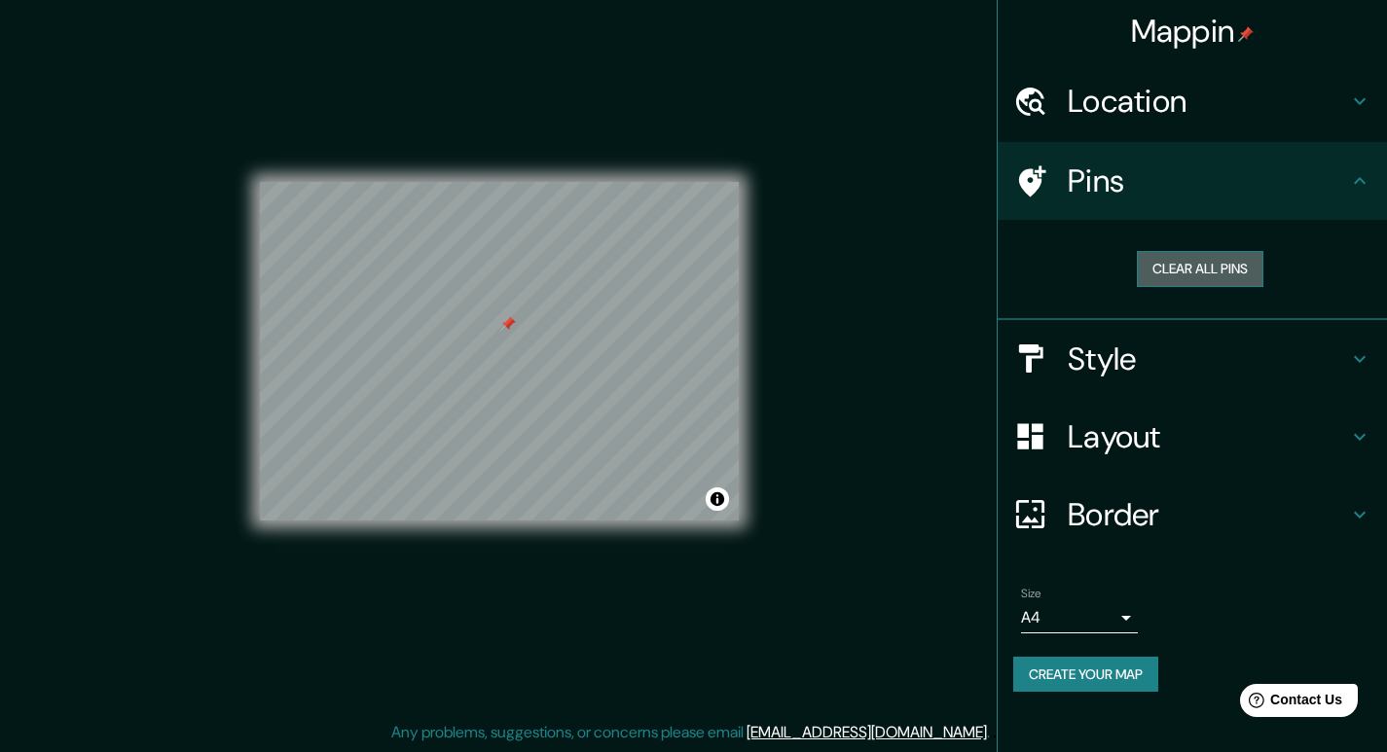
click at [1188, 261] on button "Clear all pins" at bounding box center [1199, 269] width 126 height 36
click at [1074, 611] on body "Mappin Location [GEOGRAPHIC_DATA], [GEOGRAPHIC_DATA], [GEOGRAPHIC_DATA] [GEOGRA…" at bounding box center [693, 358] width 1387 height 752
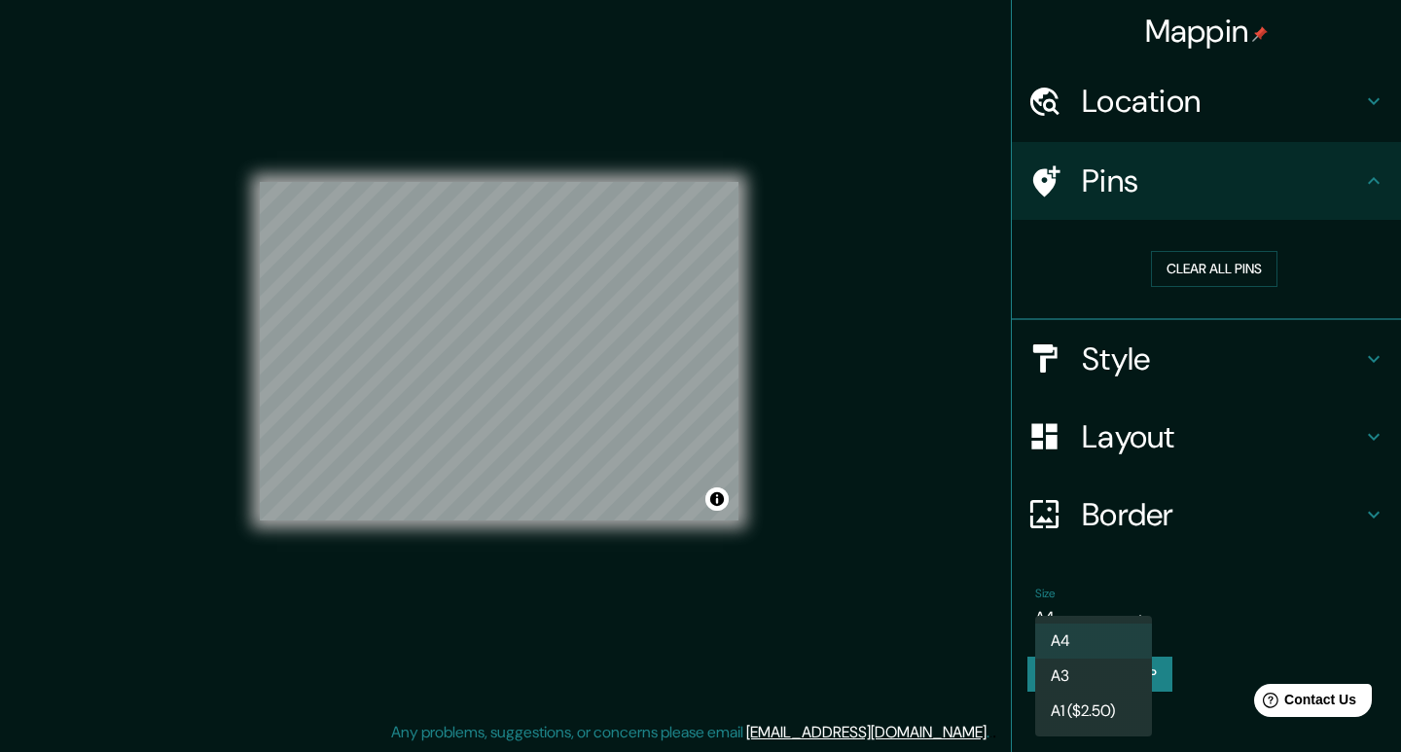
click at [1006, 636] on div at bounding box center [700, 376] width 1401 height 752
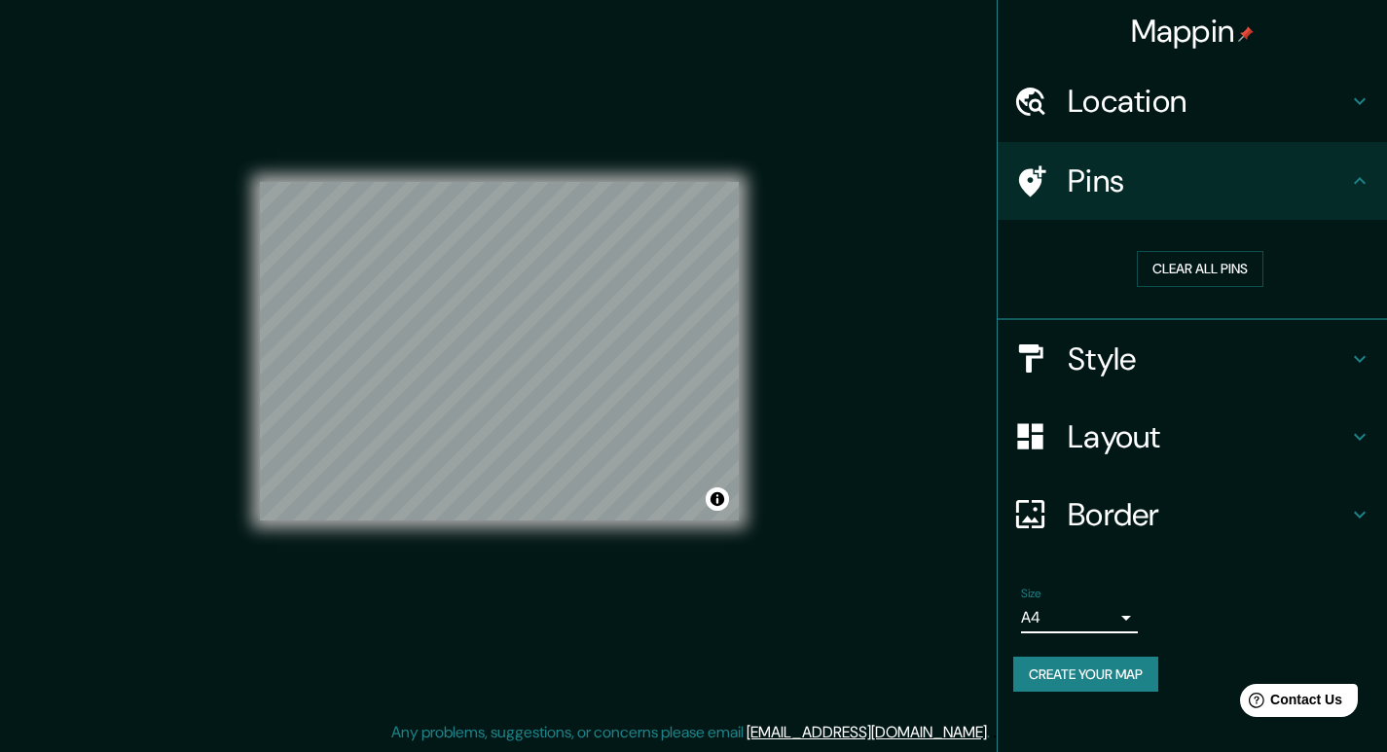
click at [1046, 674] on button "Create your map" at bounding box center [1085, 675] width 145 height 36
click at [717, 506] on button "Toggle attribution" at bounding box center [716, 498] width 23 height 23
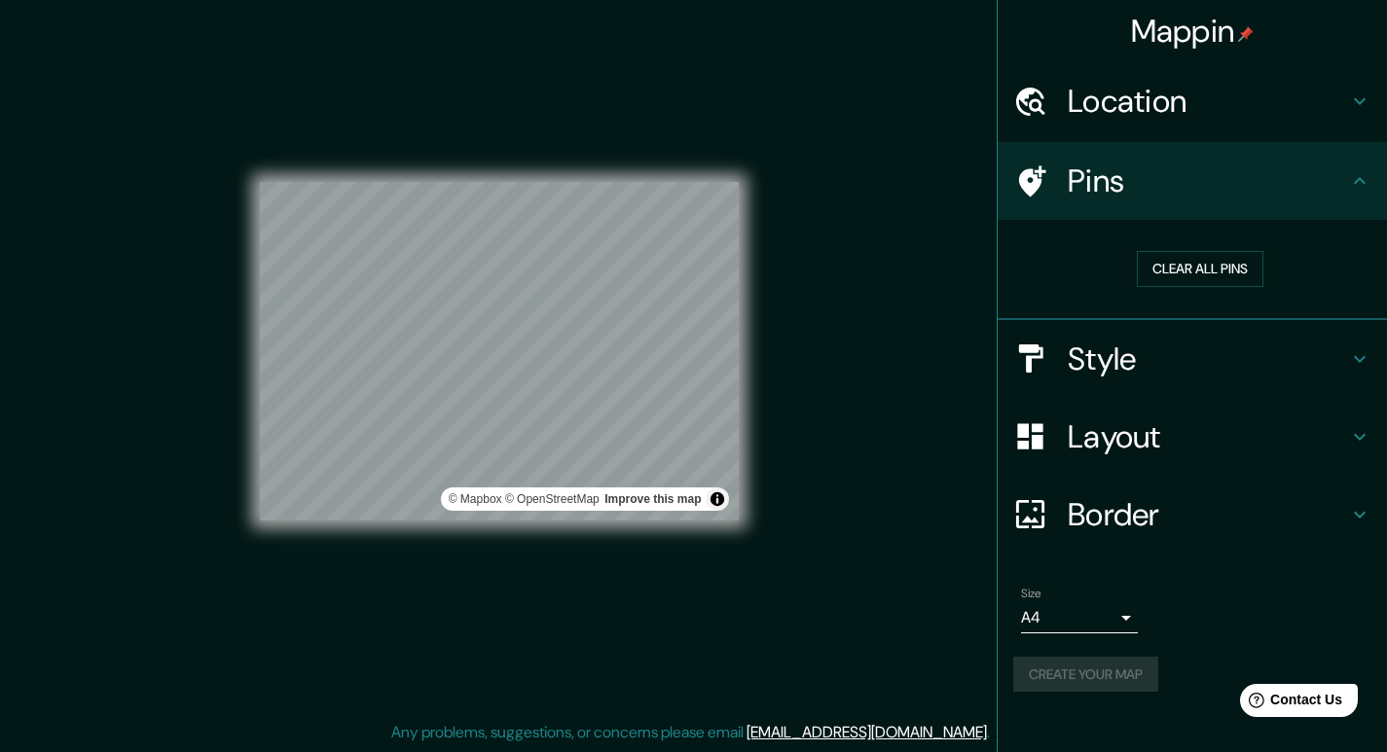
click at [787, 500] on div "Mappin Location [GEOGRAPHIC_DATA], [GEOGRAPHIC_DATA], [GEOGRAPHIC_DATA] [GEOGRA…" at bounding box center [693, 367] width 1387 height 771
click at [1021, 665] on button "Create your map" at bounding box center [1085, 675] width 145 height 36
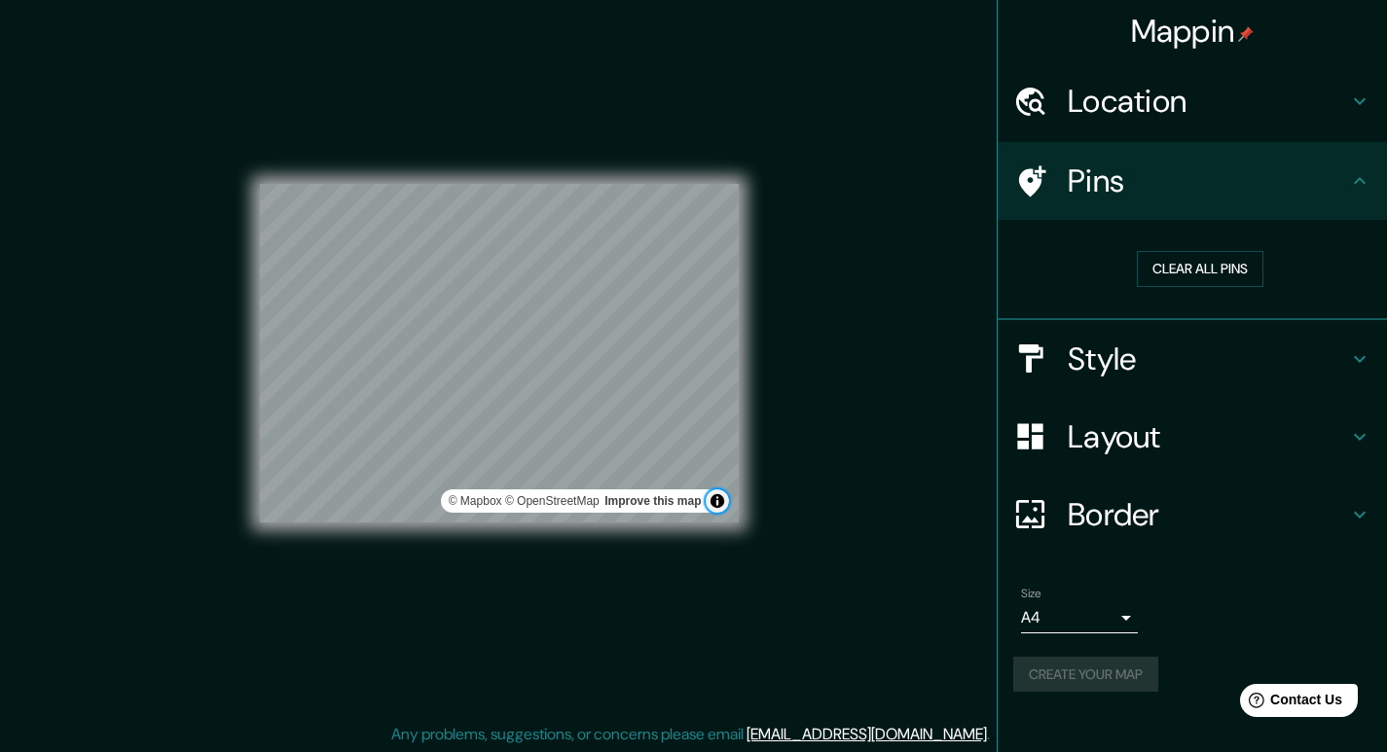
click at [721, 503] on button "Toggle attribution" at bounding box center [716, 500] width 23 height 23
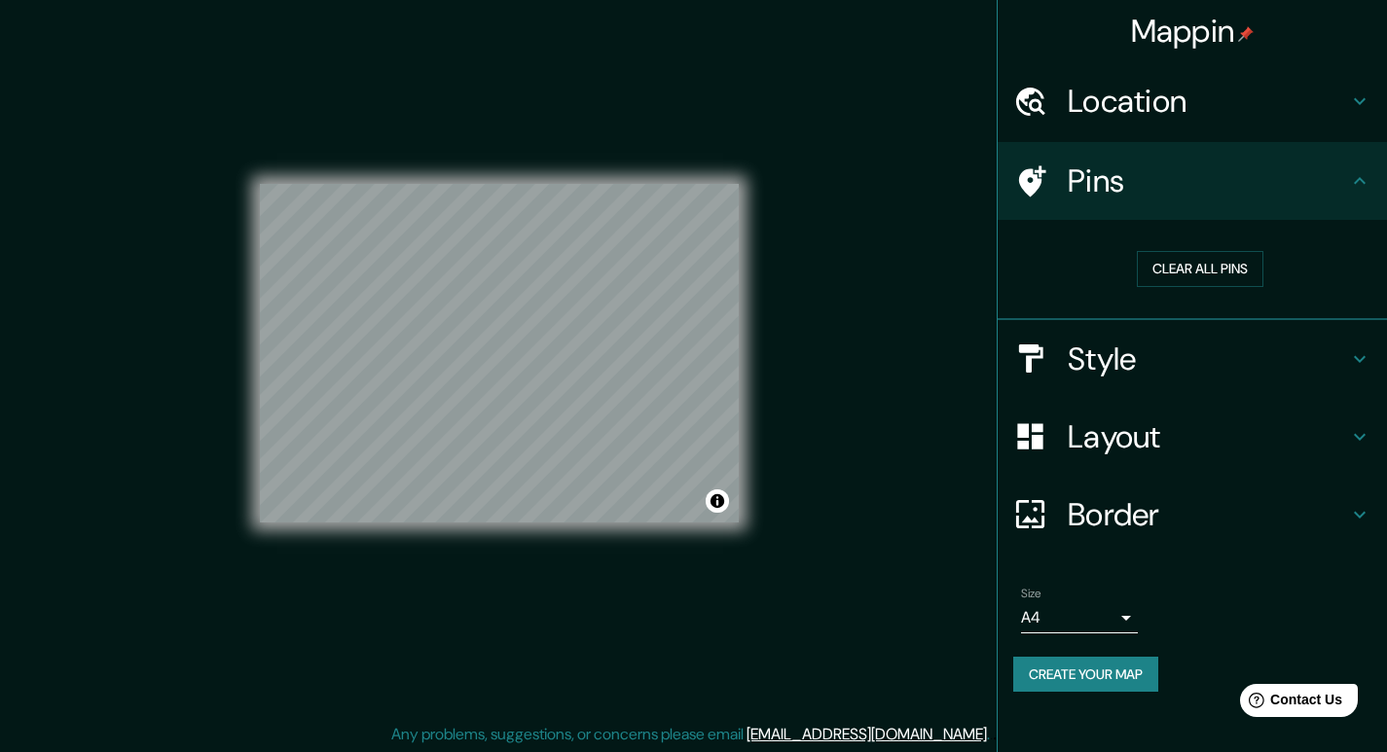
click at [1192, 478] on div "Border" at bounding box center [1191, 515] width 389 height 78
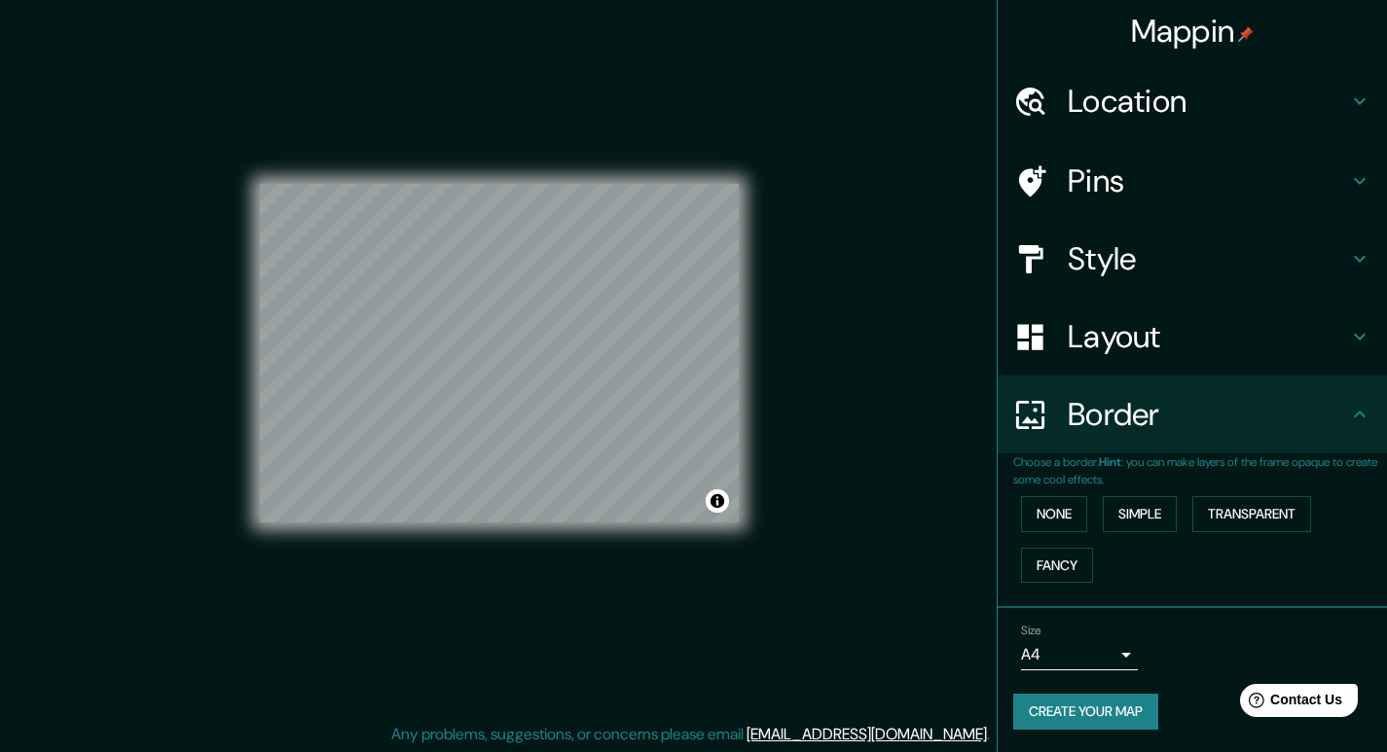
click at [1162, 331] on h4 "Layout" at bounding box center [1207, 336] width 280 height 39
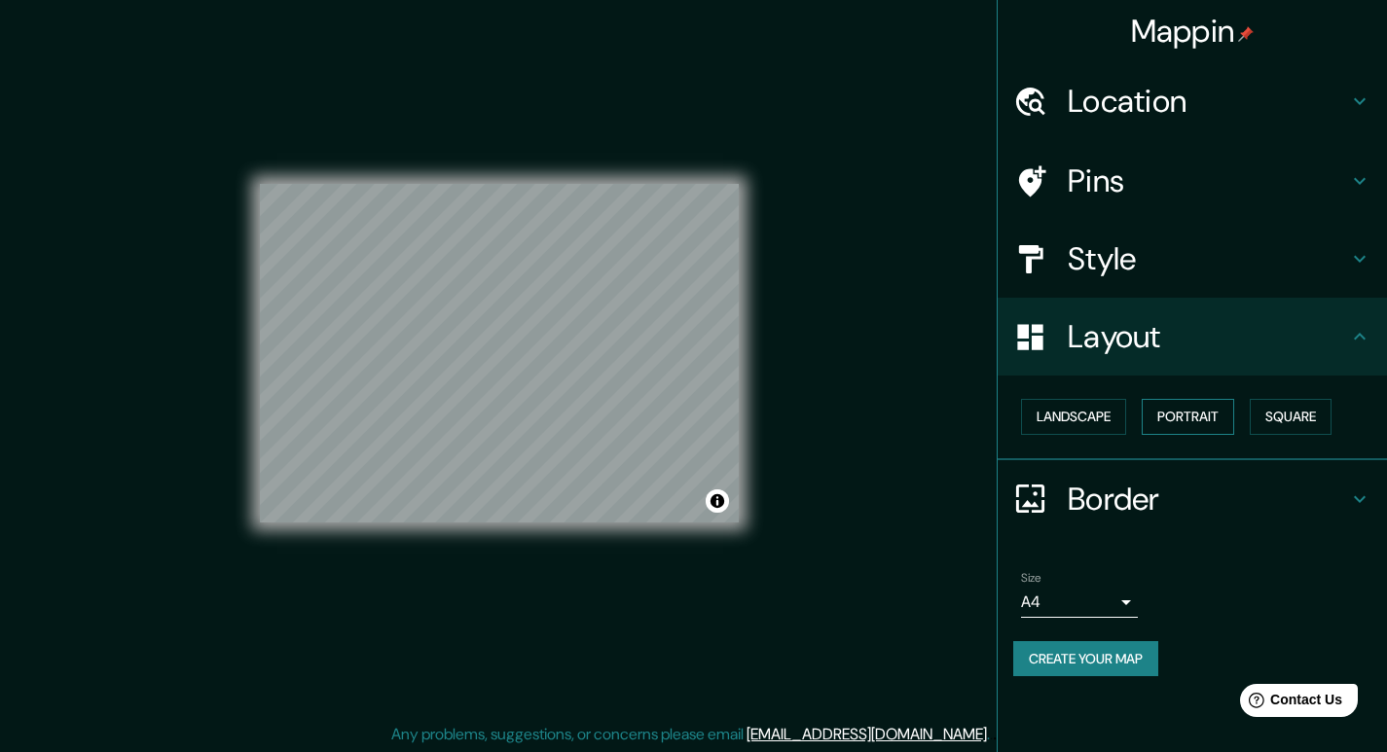
click at [1204, 412] on button "Portrait" at bounding box center [1187, 417] width 92 height 36
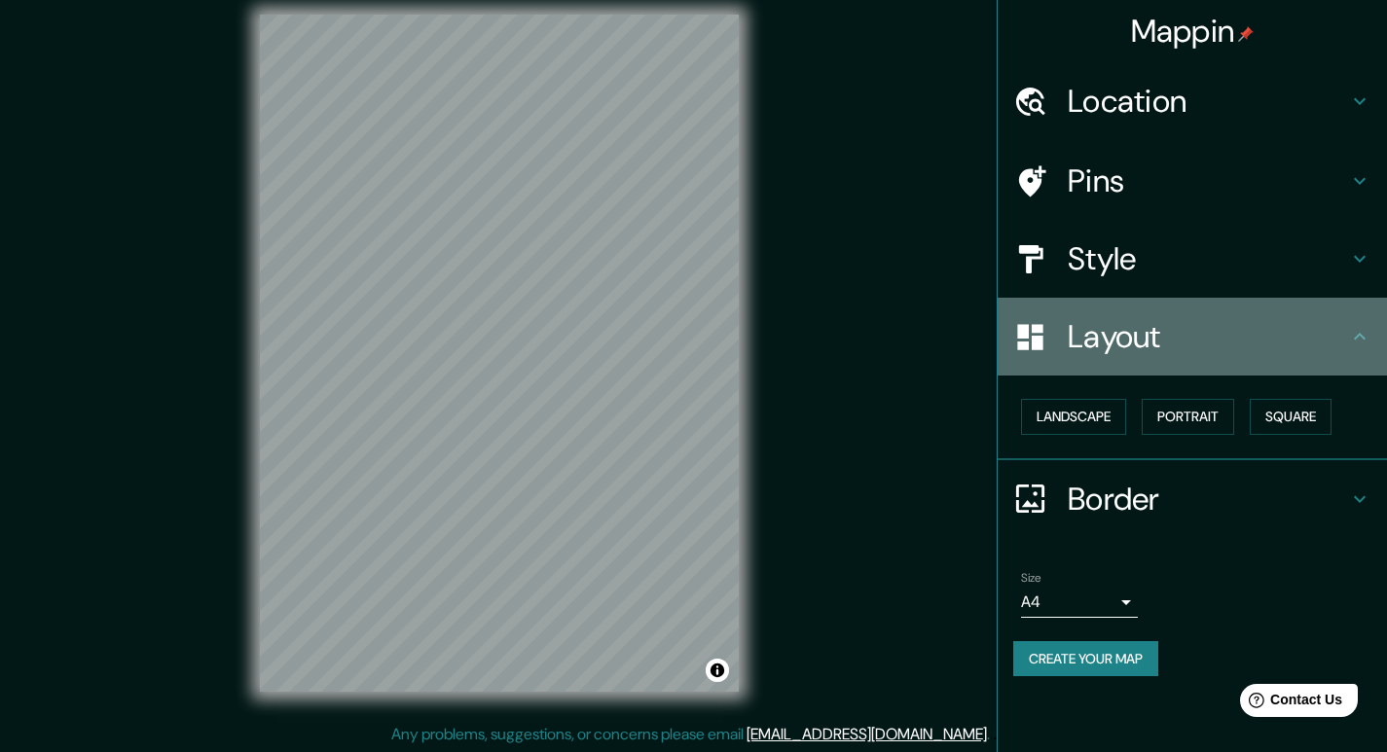
click at [1187, 360] on div "Layout" at bounding box center [1191, 337] width 389 height 78
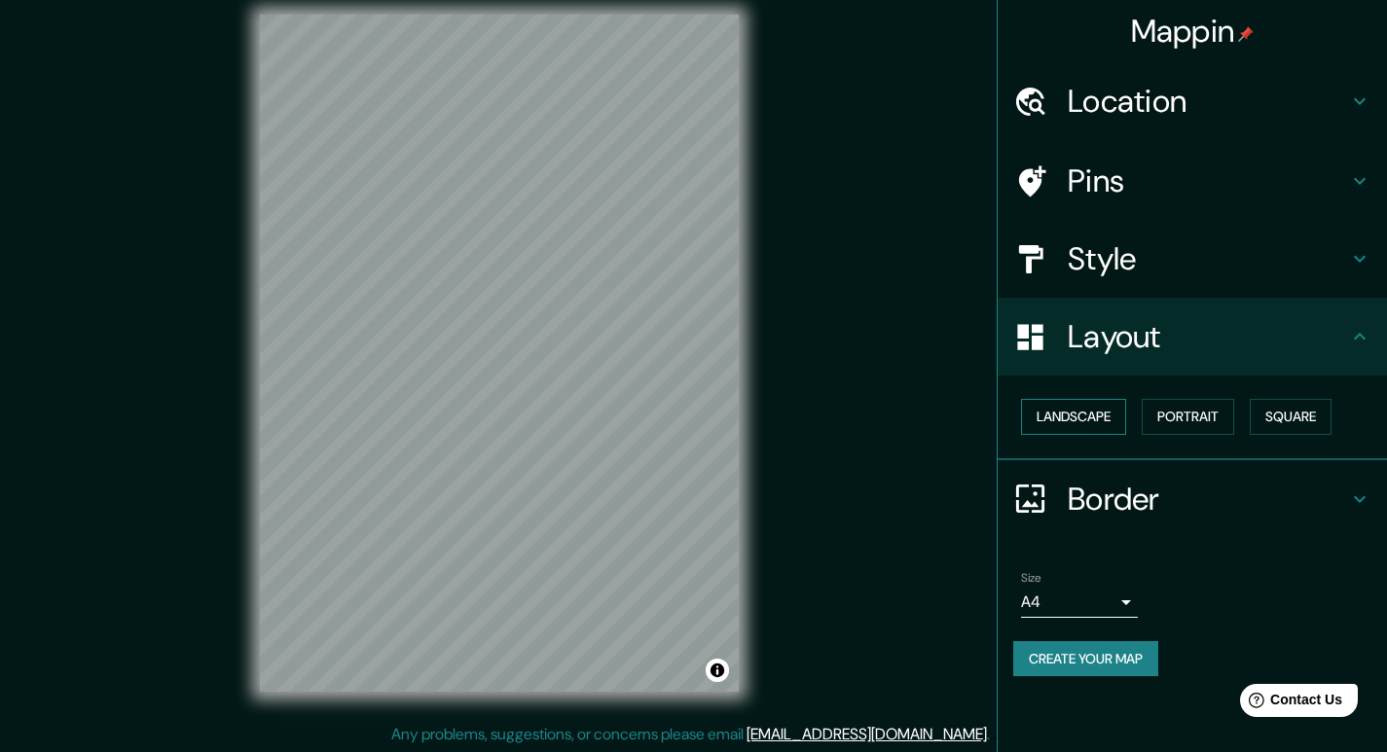
click at [1116, 409] on button "Landscape" at bounding box center [1073, 417] width 105 height 36
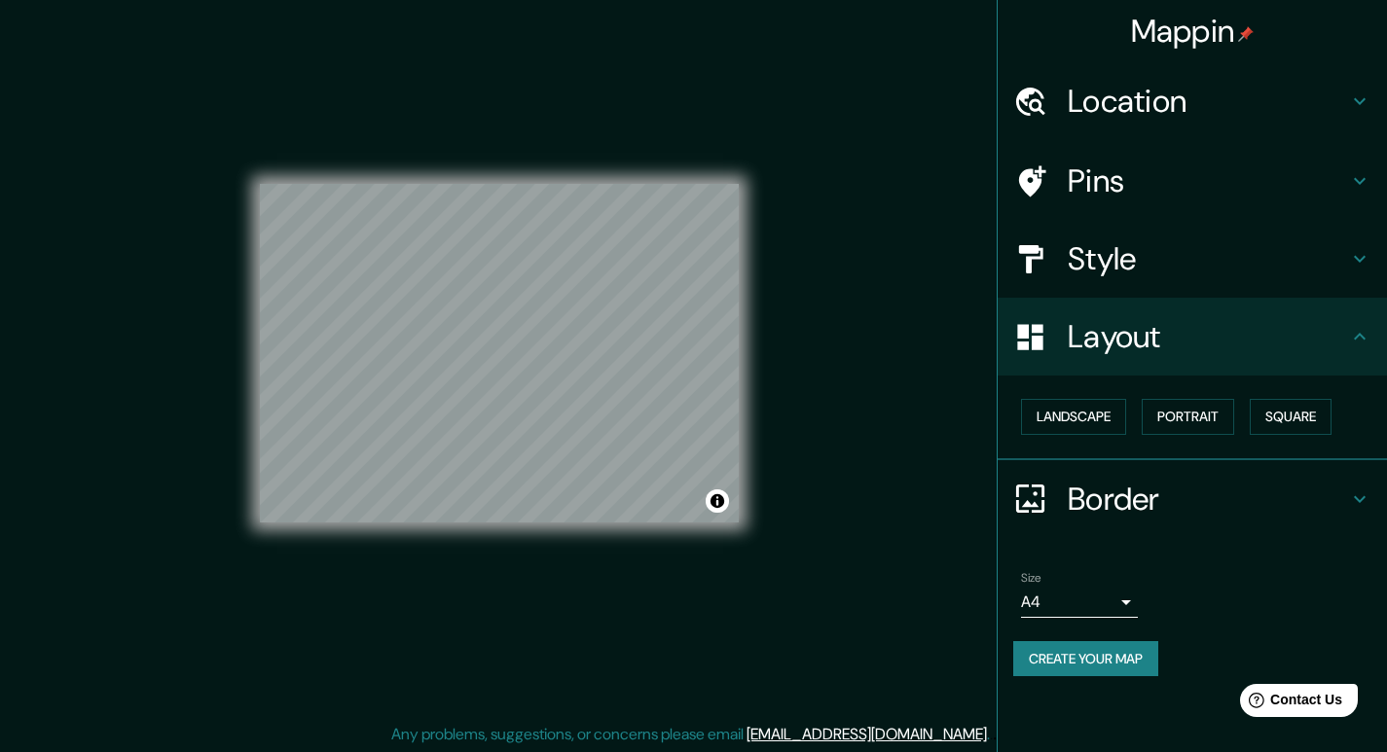
click at [1162, 261] on h4 "Style" at bounding box center [1207, 258] width 280 height 39
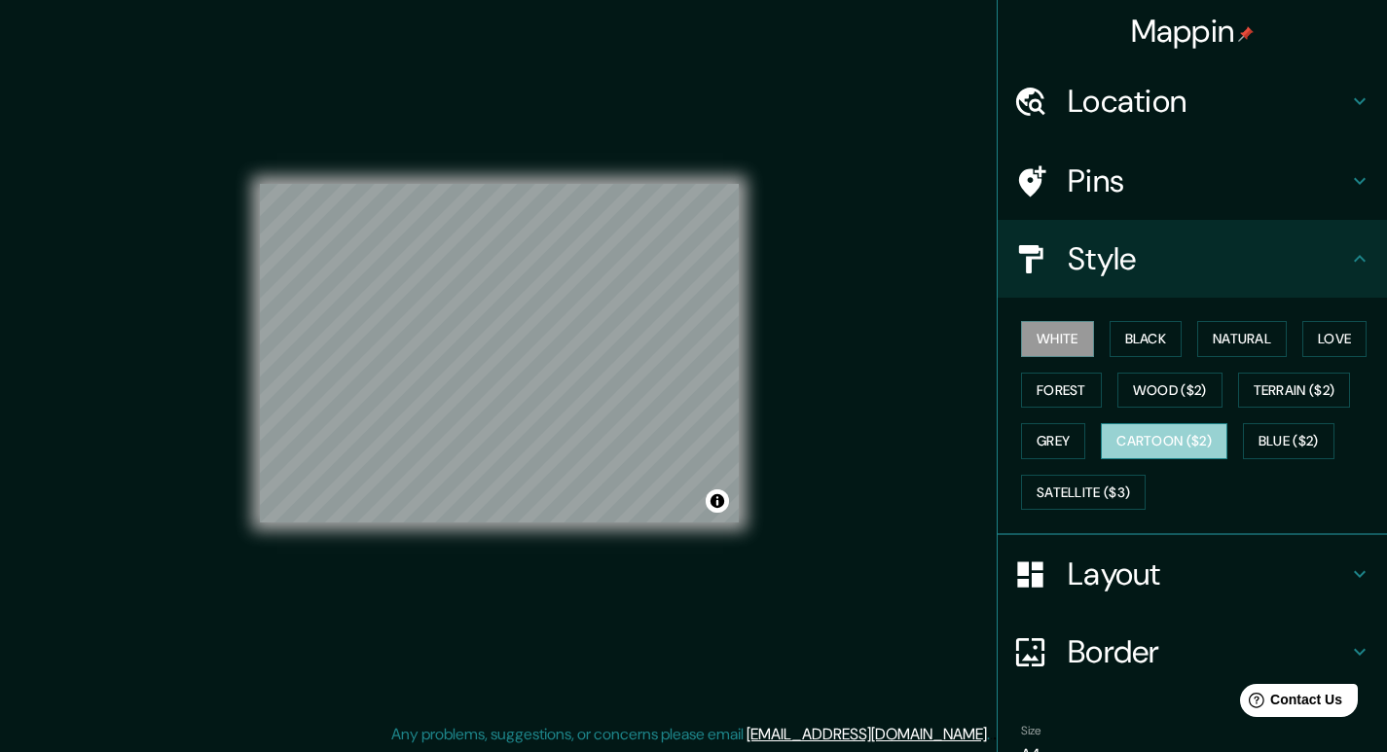
click at [1203, 443] on button "Cartoon ($2)" at bounding box center [1163, 441] width 126 height 36
click at [1278, 431] on button "Blue ($2)" at bounding box center [1287, 441] width 91 height 36
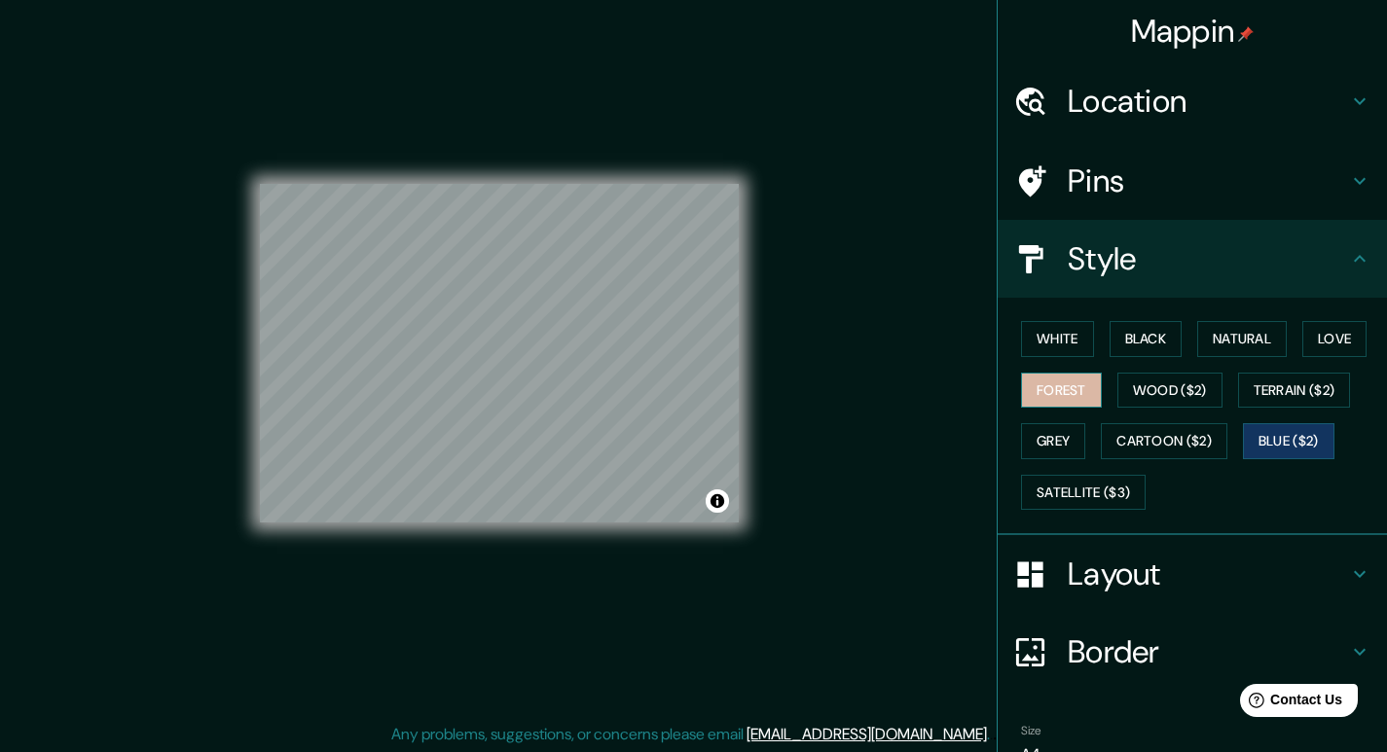
click at [1043, 390] on button "Forest" at bounding box center [1061, 391] width 81 height 36
click at [1325, 342] on button "Love" at bounding box center [1334, 339] width 64 height 36
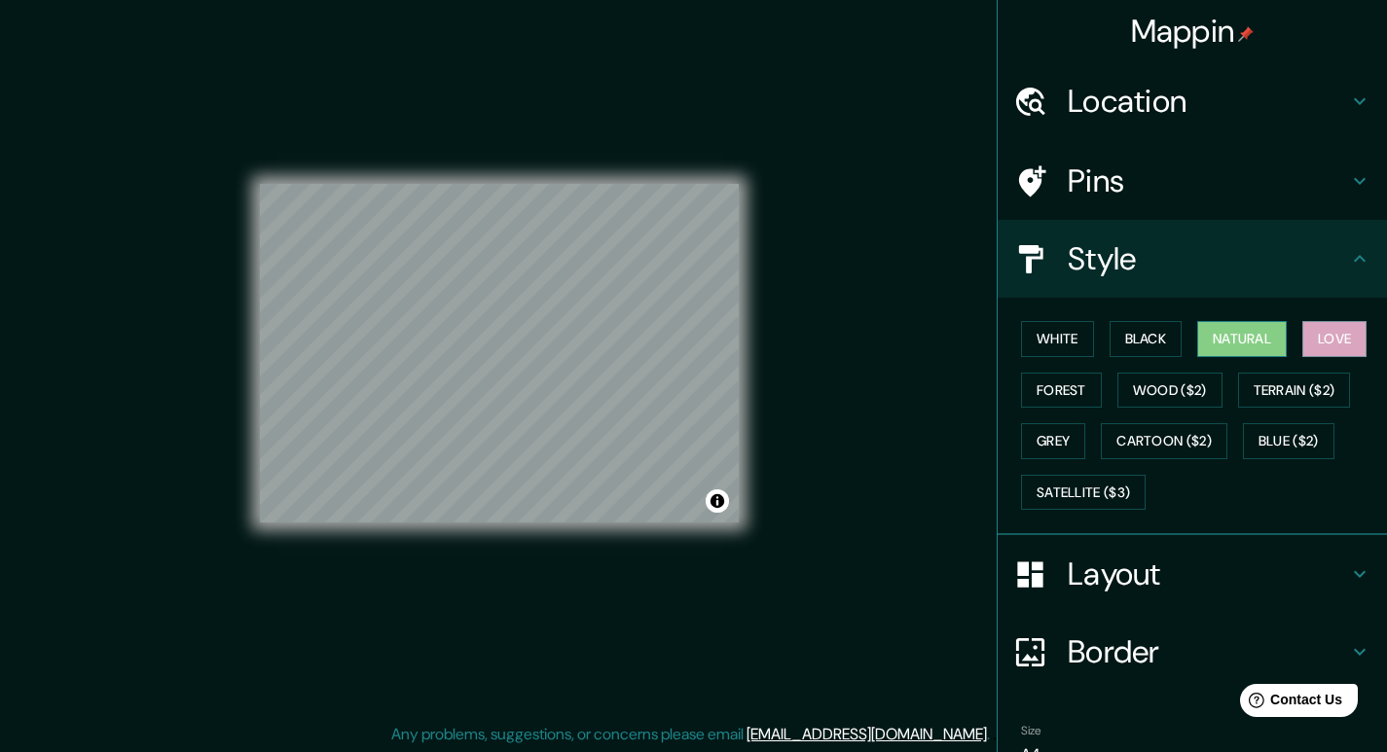
click at [1229, 335] on button "Natural" at bounding box center [1242, 339] width 90 height 36
click at [1142, 339] on button "Black" at bounding box center [1145, 339] width 73 height 36
click at [1142, 332] on button "Black" at bounding box center [1145, 339] width 73 height 36
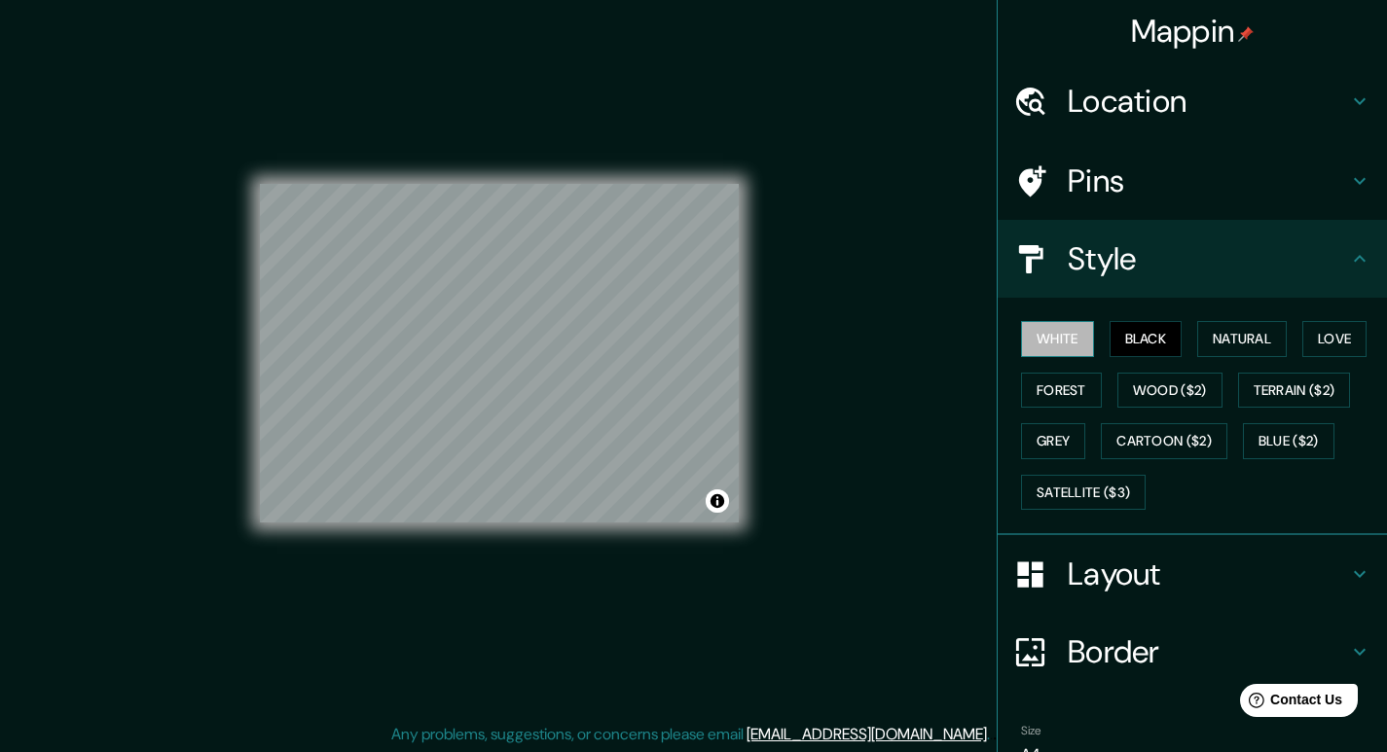
click at [1053, 347] on button "White" at bounding box center [1057, 339] width 73 height 36
click at [1040, 390] on button "Forest" at bounding box center [1061, 391] width 81 height 36
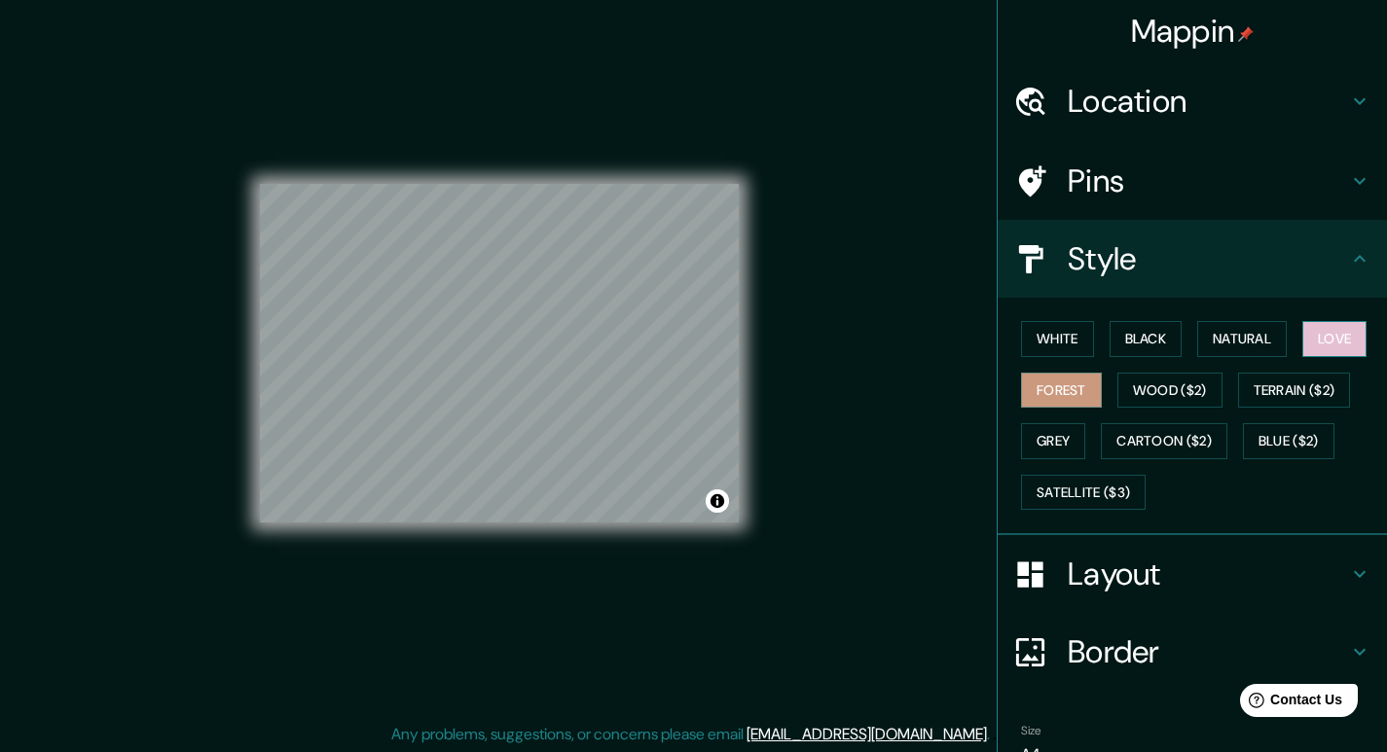
click at [1311, 330] on button "Love" at bounding box center [1334, 339] width 64 height 36
click at [1129, 569] on h4 "Layout" at bounding box center [1207, 574] width 280 height 39
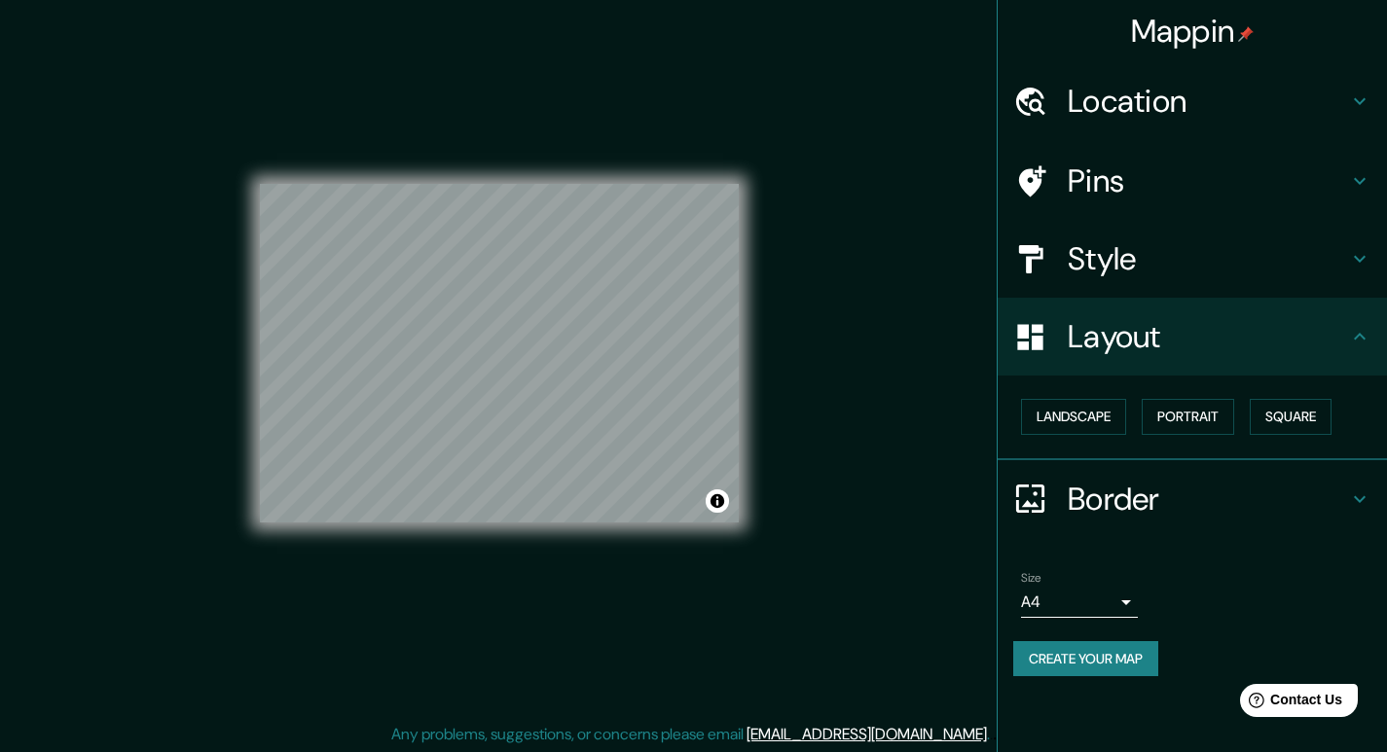
click at [1202, 391] on div "Landscape [GEOGRAPHIC_DATA]" at bounding box center [1200, 417] width 374 height 52
click at [1207, 417] on button "Portrait" at bounding box center [1187, 417] width 92 height 36
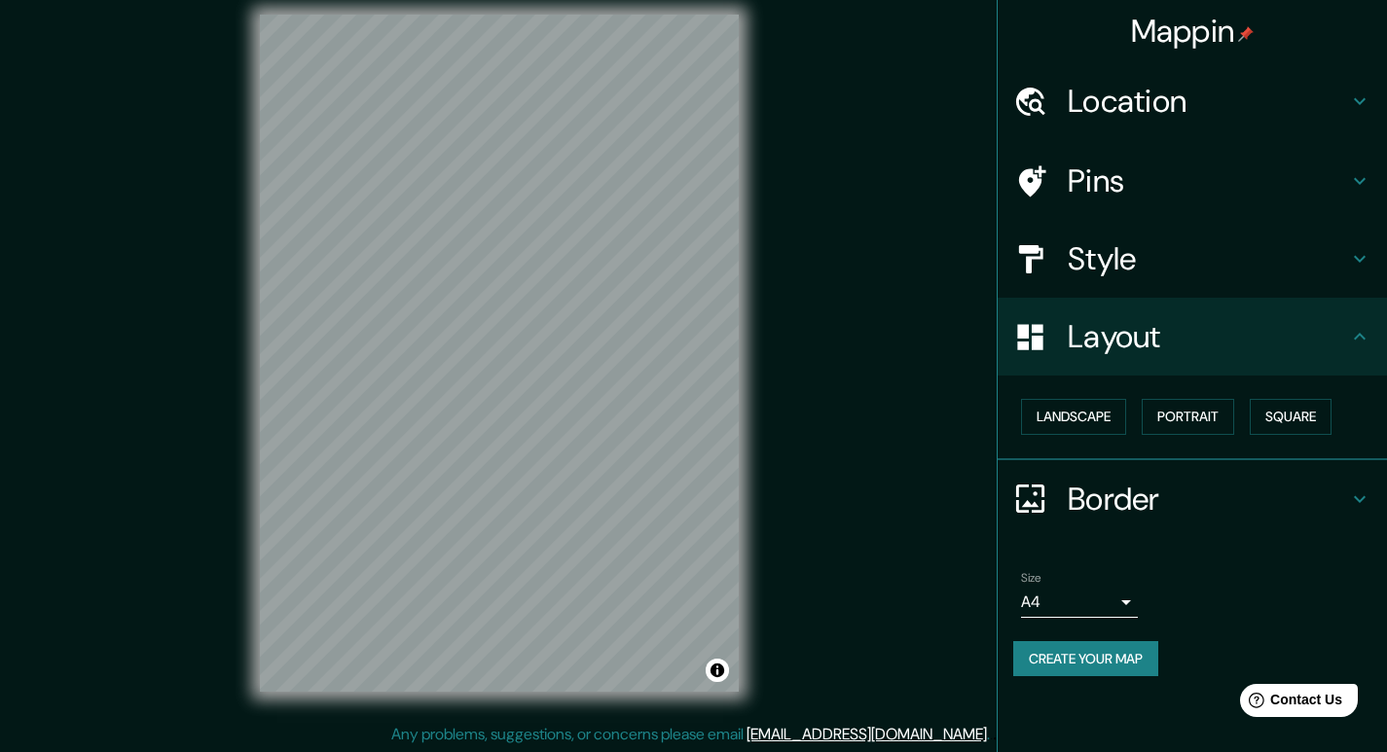
click at [1160, 267] on h4 "Style" at bounding box center [1207, 258] width 280 height 39
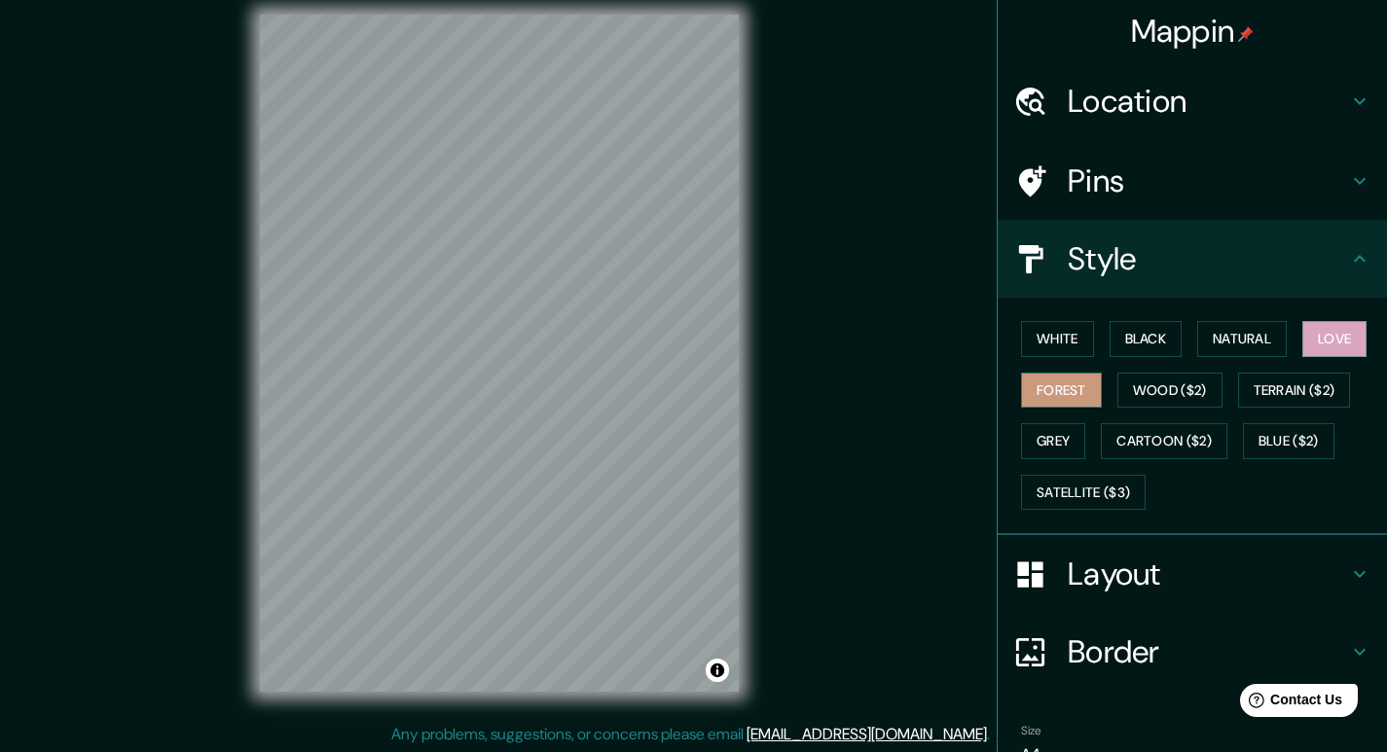
click at [1062, 398] on button "Forest" at bounding box center [1061, 391] width 81 height 36
